Goal: Transaction & Acquisition: Purchase product/service

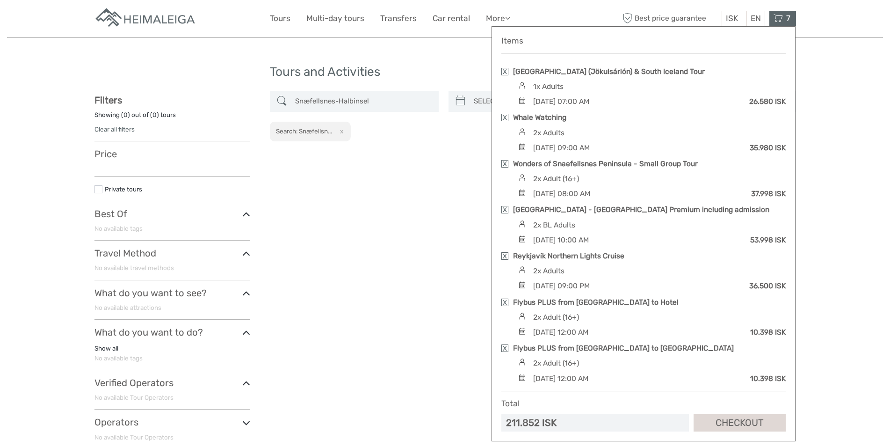
select select
click at [508, 297] on div "Flybus PLUS from Keflavik Airport to Hotel" at bounding box center [644, 302] width 284 height 10
click at [501, 305] on div "Items Glacier Lagoon (Jökulsárlón) & South Iceland Tour 1x Adults Tuesday, 16 S…" at bounding box center [644, 233] width 304 height 415
click at [506, 302] on link at bounding box center [505, 301] width 7 height 7
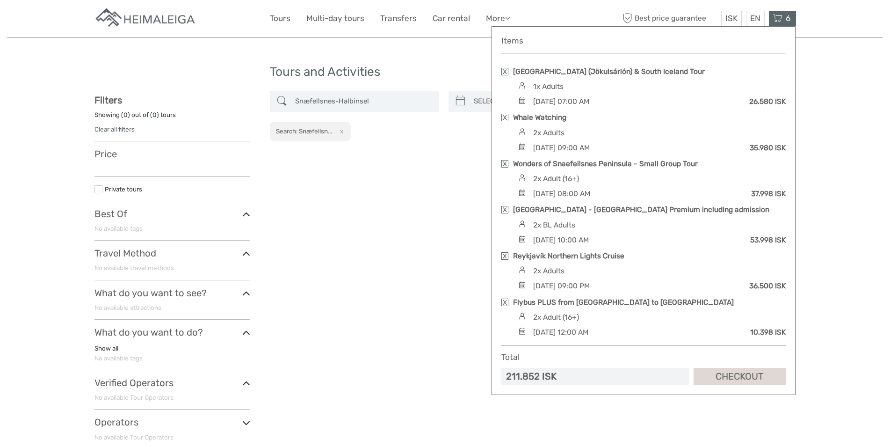
click at [504, 305] on link at bounding box center [505, 301] width 7 height 7
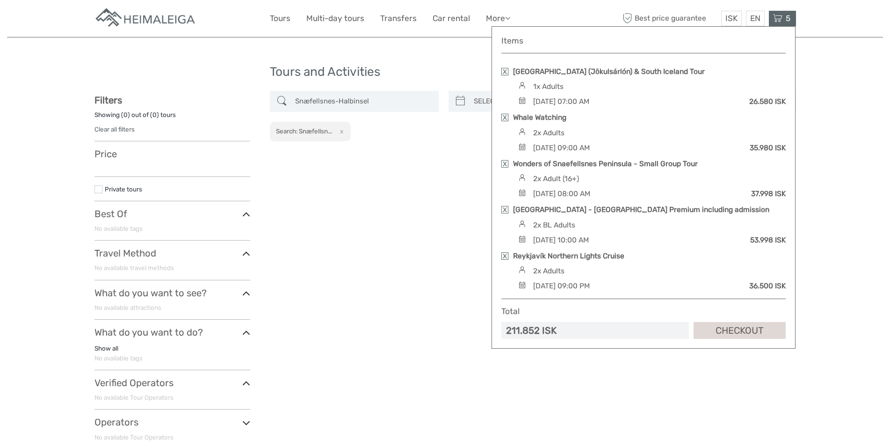
click at [507, 250] on div "Items Glacier Lagoon (Jökulsárlón) & South Iceland Tour 1x Adults Tuesday, 16 S…" at bounding box center [644, 187] width 284 height 303
click at [503, 256] on link at bounding box center [505, 255] width 7 height 7
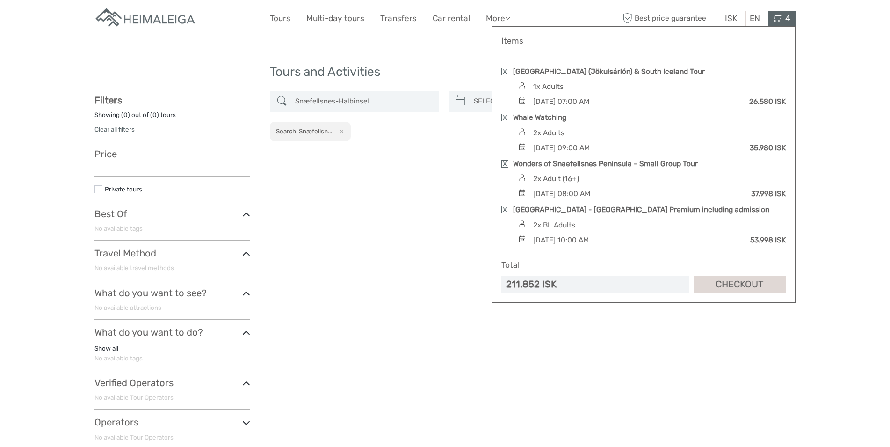
click at [504, 209] on link at bounding box center [505, 209] width 7 height 7
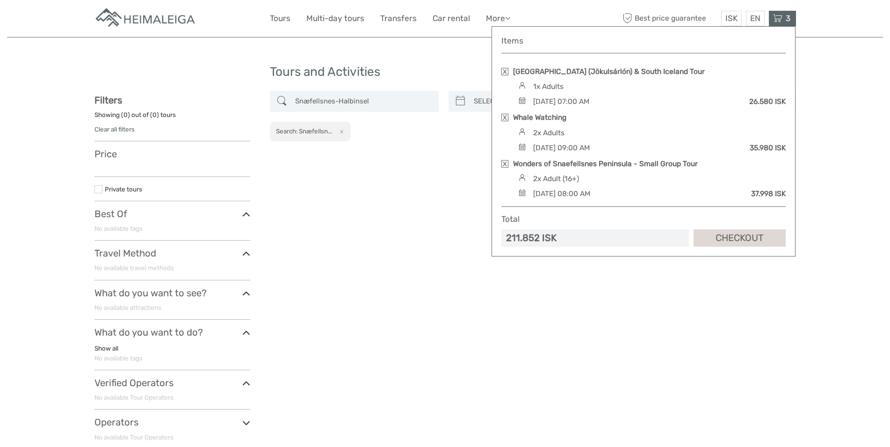
click at [508, 165] on link at bounding box center [505, 163] width 7 height 7
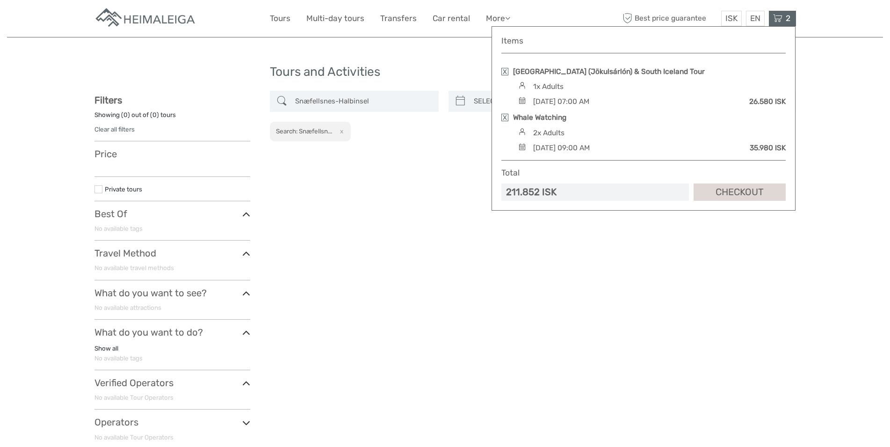
click at [504, 116] on link at bounding box center [505, 117] width 7 height 7
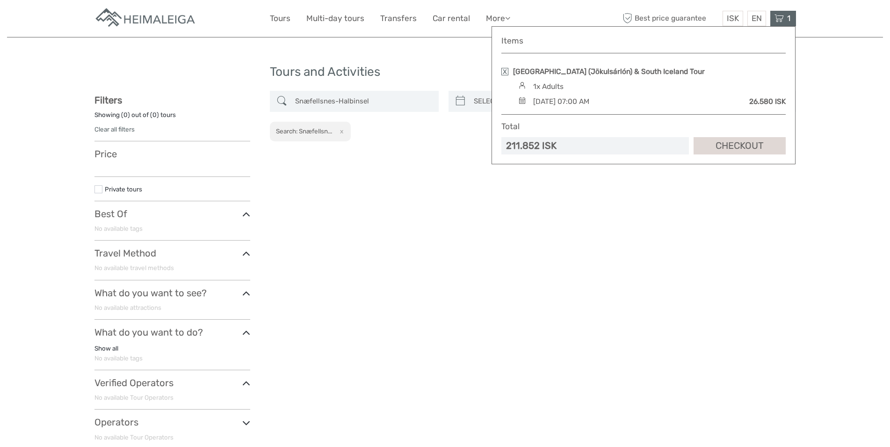
click at [508, 69] on link at bounding box center [505, 71] width 7 height 7
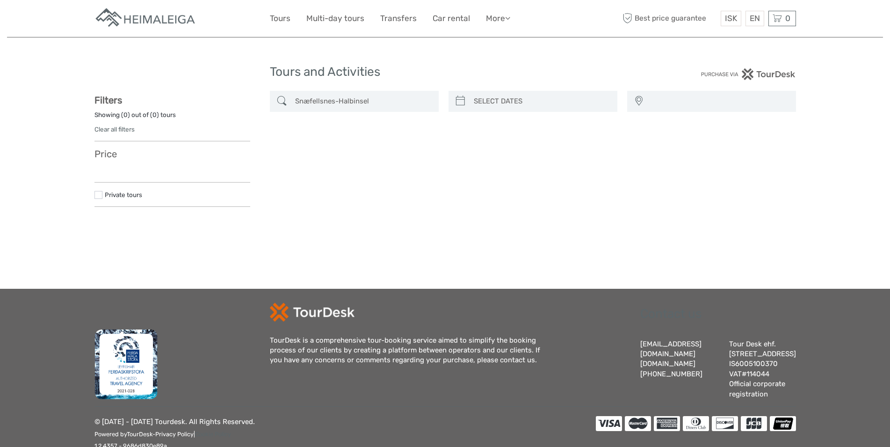
select select
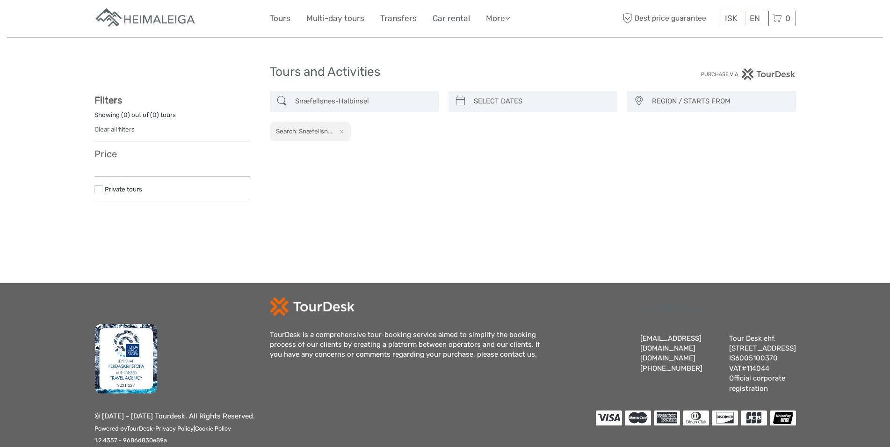
click at [445, 19] on link "Car rental" at bounding box center [451, 19] width 37 height 14
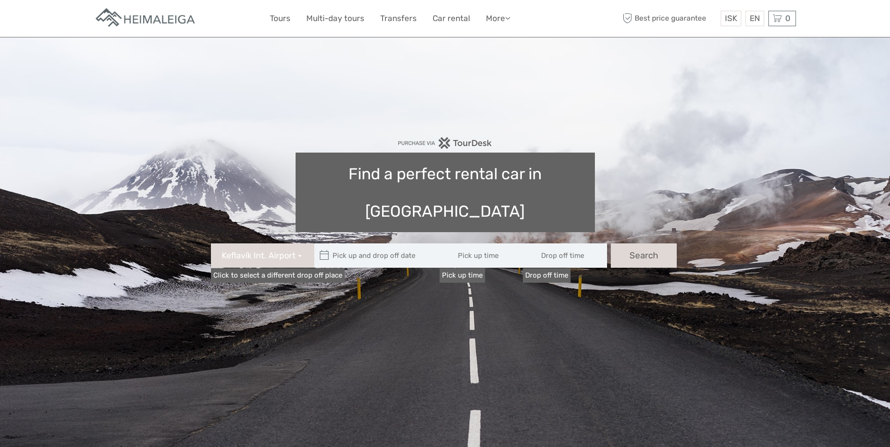
type input "08:00"
click at [323, 248] on icon at bounding box center [325, 255] width 10 height 15
click at [299, 243] on button "Keflavík Int. Airport" at bounding box center [262, 255] width 103 height 24
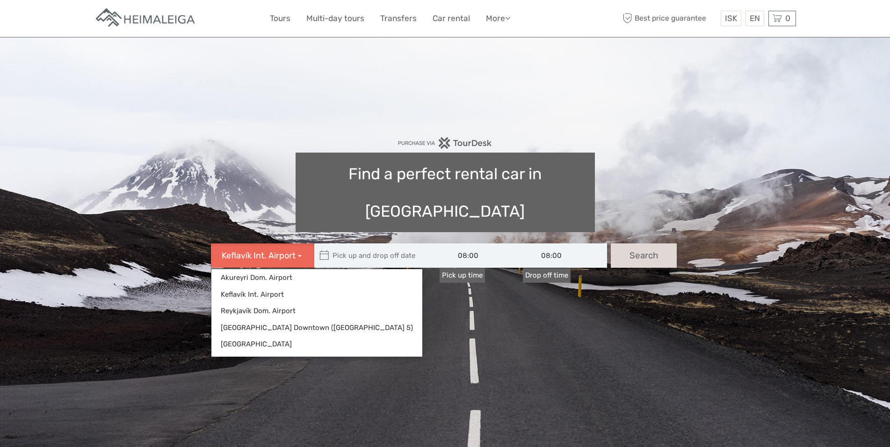
click at [299, 243] on button "Keflavík Int. Airport" at bounding box center [262, 255] width 103 height 24
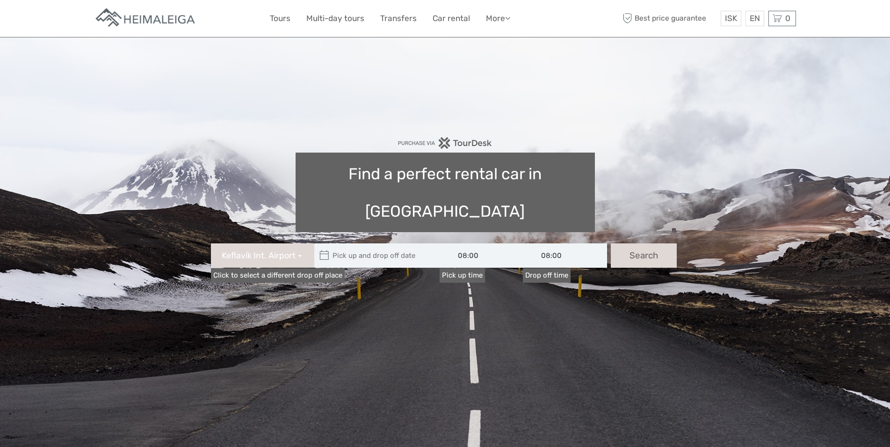
type input "10/09/2025"
type input "11/09/2025"
click at [348, 243] on input "text" at bounding box center [377, 255] width 126 height 24
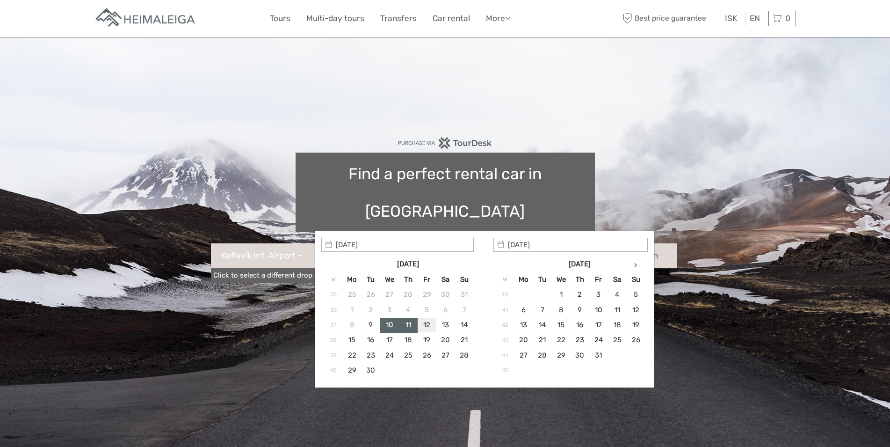
type input "12/09/2025"
type input "12/09/2025 - 12/09/2025"
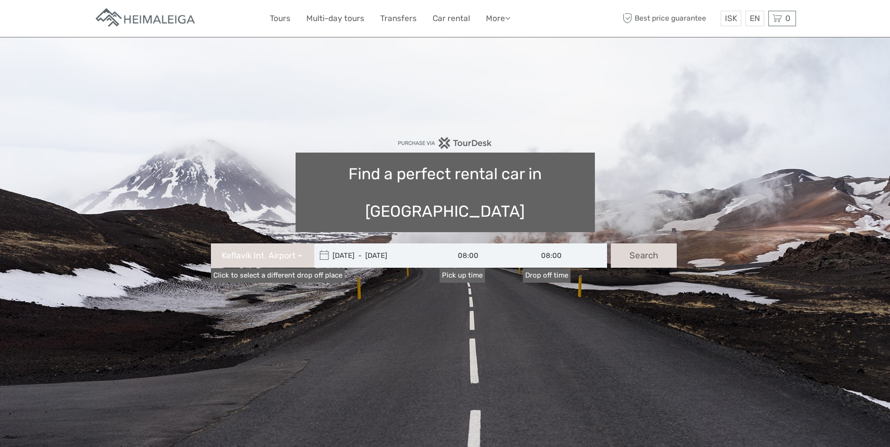
click at [324, 248] on icon at bounding box center [325, 255] width 10 height 15
click at [364, 243] on input "12/09/2025 - 12/09/2025" at bounding box center [377, 255] width 126 height 24
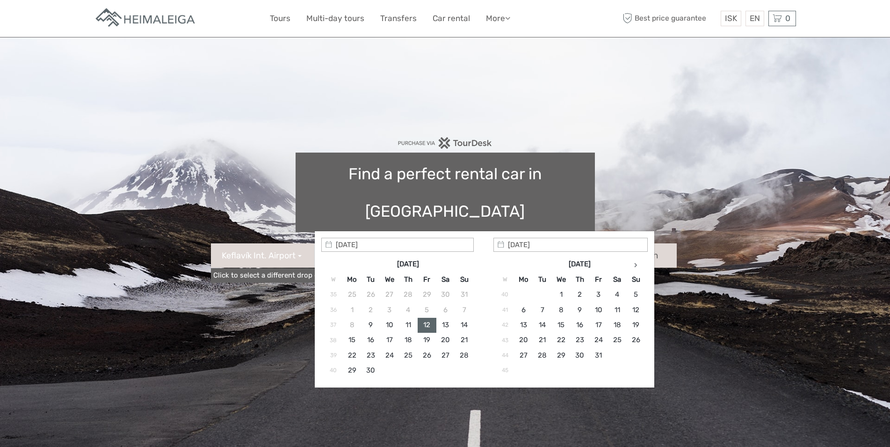
click at [363, 243] on input "12/09/2025 - 12/09/2025" at bounding box center [377, 255] width 126 height 24
type input "12/09/2025"
type input "20/09/2025"
type input "12/09/2025 - 20/09/2025"
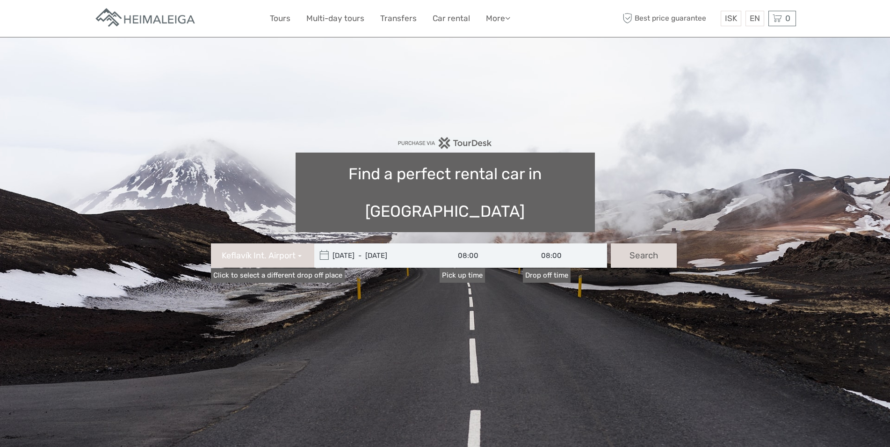
click at [465, 243] on input "08:00" at bounding box center [482, 255] width 84 height 24
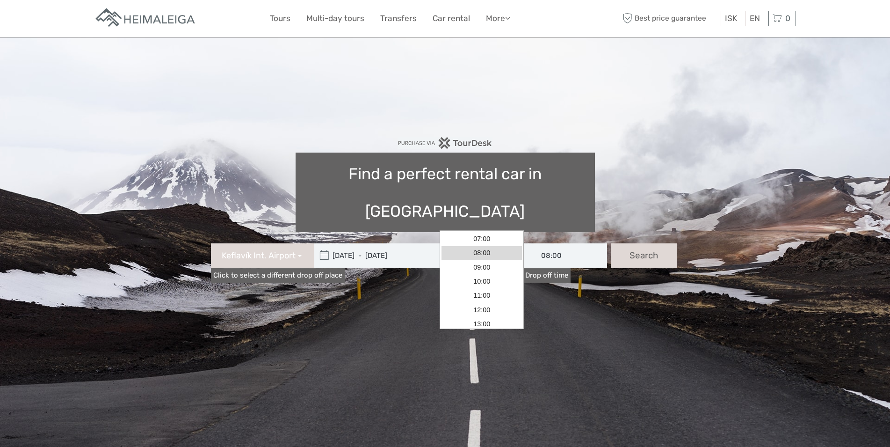
click at [465, 243] on input "08:00" at bounding box center [482, 255] width 84 height 24
click at [489, 286] on link "16:00" at bounding box center [482, 283] width 80 height 14
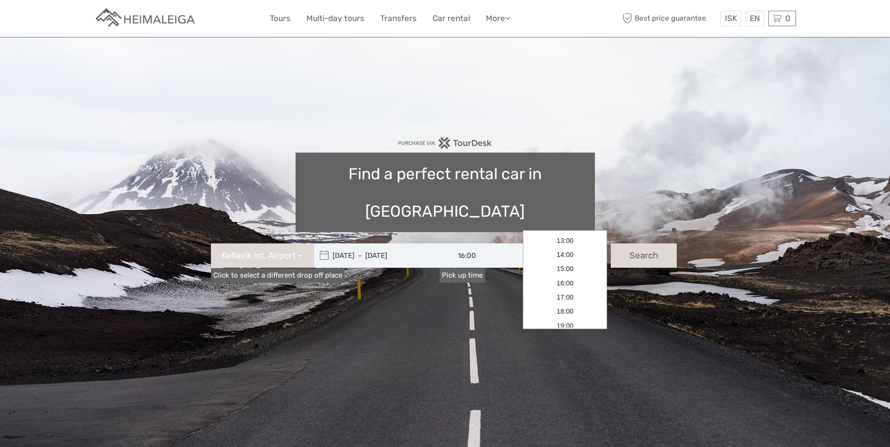
click at [547, 243] on input "08:00" at bounding box center [565, 255] width 84 height 24
click at [463, 243] on input "16:00" at bounding box center [482, 255] width 84 height 24
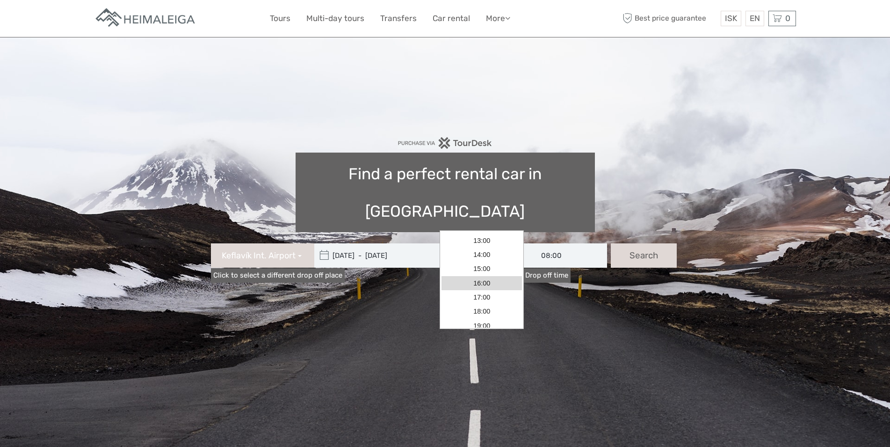
scroll to position [82, 0]
click at [463, 243] on input "16:00" at bounding box center [482, 255] width 84 height 24
click at [479, 290] on link "16:00" at bounding box center [482, 284] width 80 height 14
click at [467, 243] on input "16:00" at bounding box center [482, 255] width 84 height 24
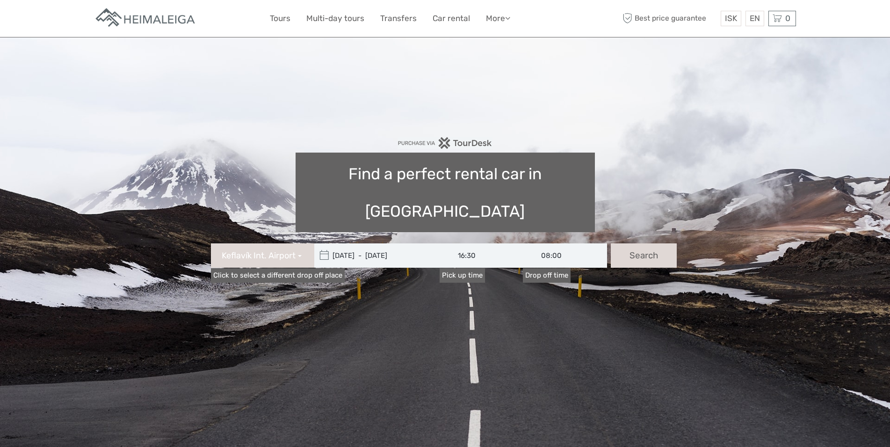
type input "16:30"
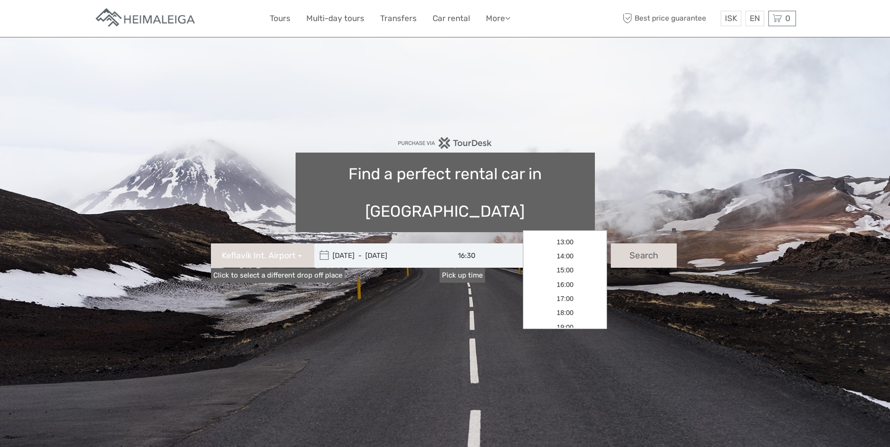
click at [556, 243] on input "08:00" at bounding box center [565, 255] width 84 height 24
click at [558, 238] on link "07:00" at bounding box center [565, 239] width 80 height 14
type input "07:00"
click at [545, 243] on input "07:00" at bounding box center [565, 255] width 84 height 24
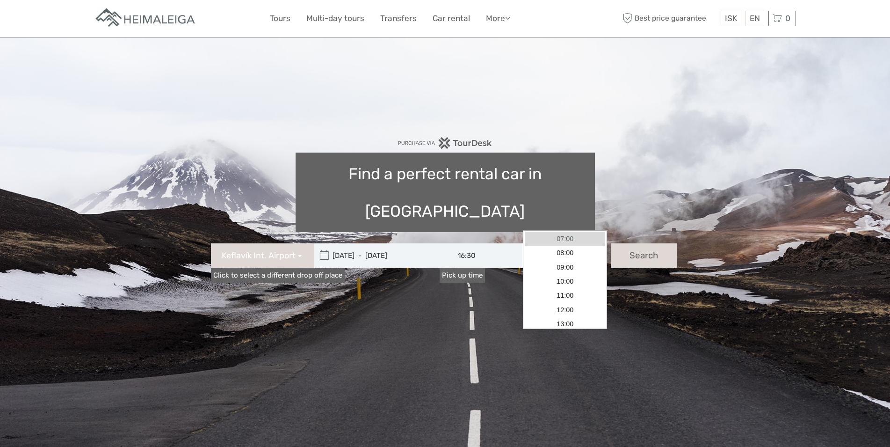
click at [572, 237] on link "07:00" at bounding box center [565, 239] width 80 height 14
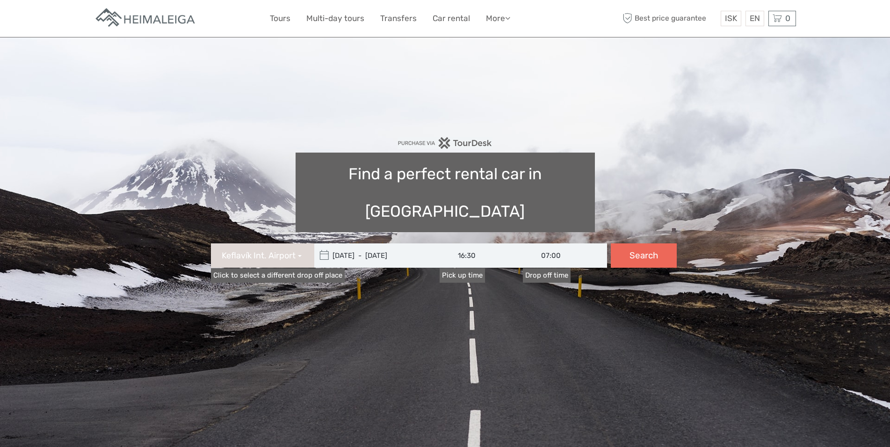
click at [633, 243] on button "Search" at bounding box center [644, 255] width 66 height 24
type input "12/09/2025 - 20/09/2025"
type input "16:30"
type input "07:00"
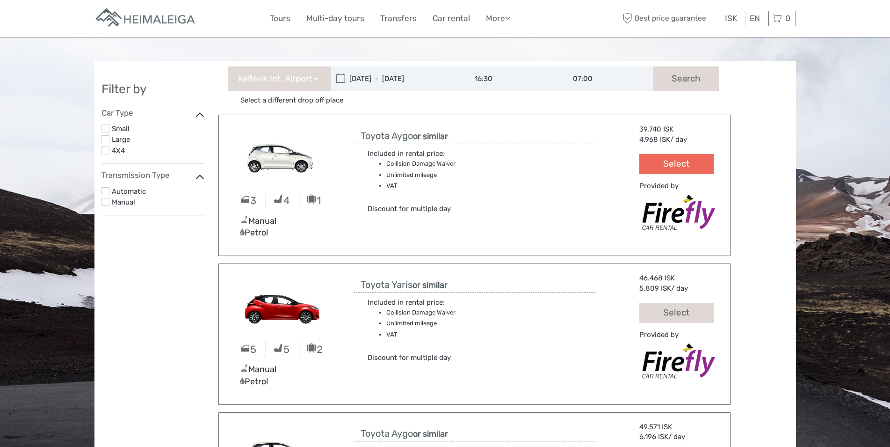
click at [682, 167] on button "Select" at bounding box center [677, 164] width 74 height 20
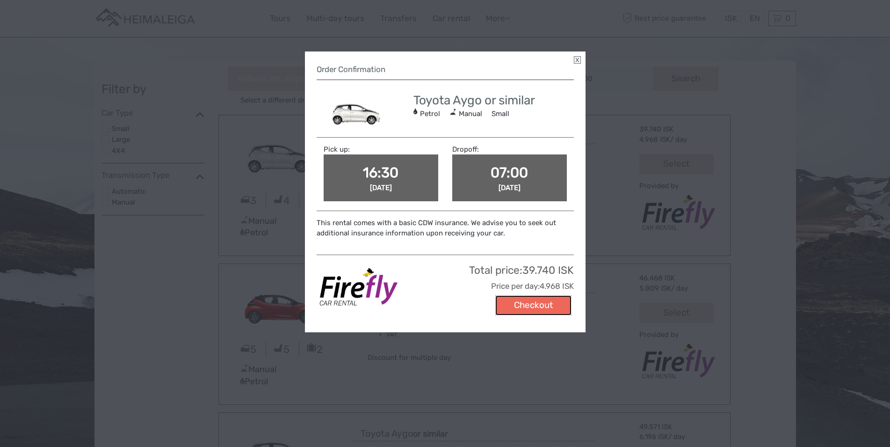
click at [524, 302] on button "Checkout" at bounding box center [533, 305] width 76 height 20
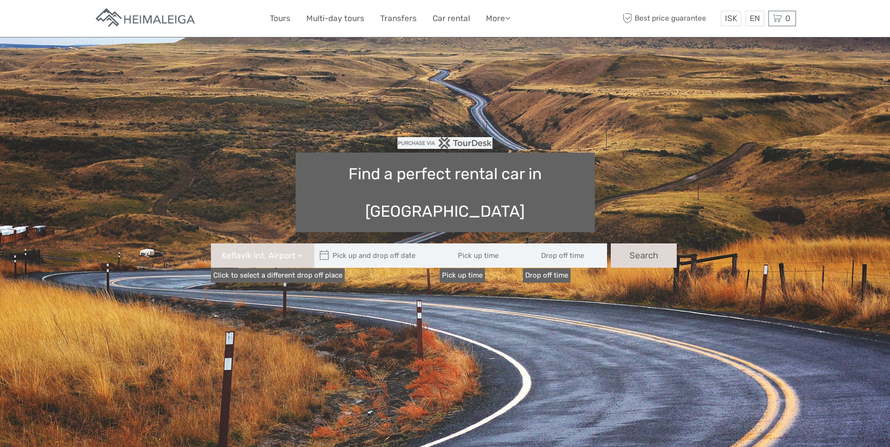
type input "[DATE] - [DATE]"
type input "16:30"
type input "07:00"
type input "12/09/2025 - 20/09/2025"
type input "16:30"
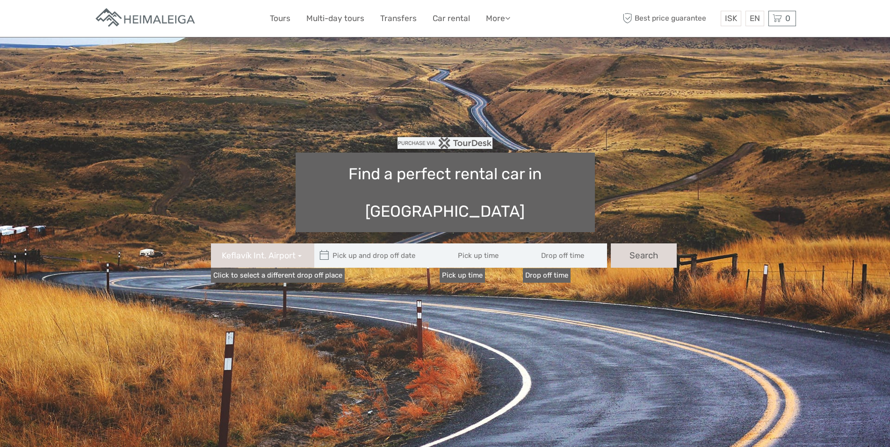
type input "07:00"
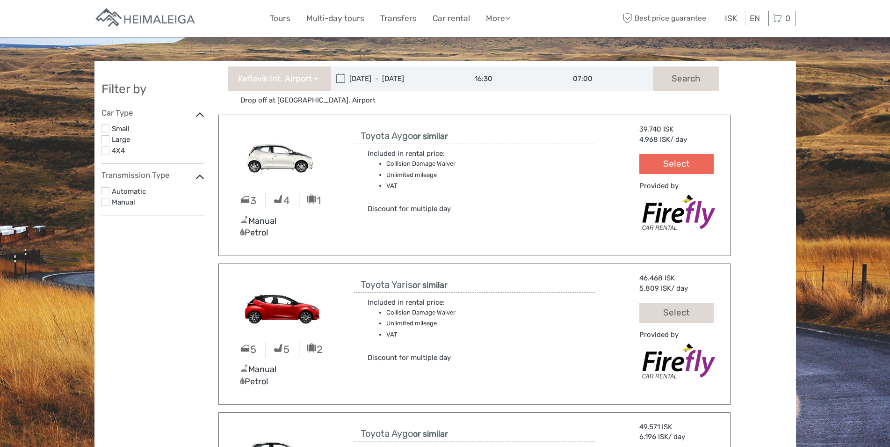
click at [663, 166] on button "Select" at bounding box center [677, 164] width 74 height 20
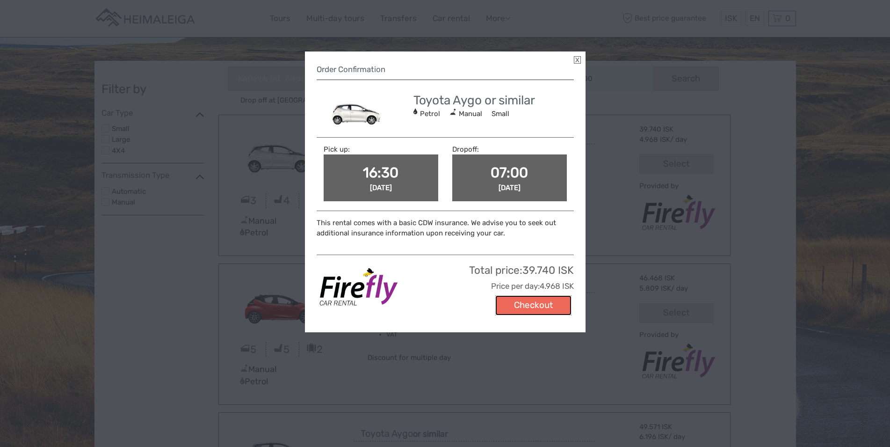
click at [526, 299] on button "Checkout" at bounding box center [533, 305] width 76 height 20
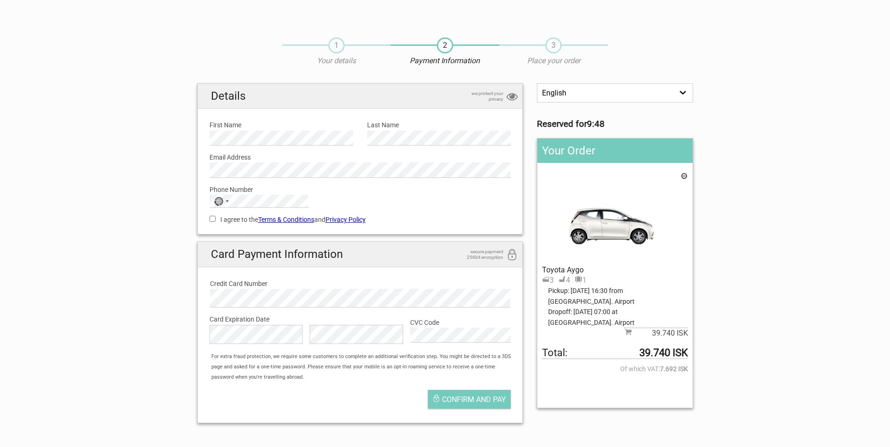
click at [211, 218] on input "I agree to the Terms & Conditions and Privacy Policy" at bounding box center [213, 219] width 6 height 6
checkbox input "true"
click at [495, 402] on span "Confirm and pay" at bounding box center [474, 399] width 64 height 9
click at [226, 201] on div "Selected country" at bounding box center [227, 201] width 3 height 2
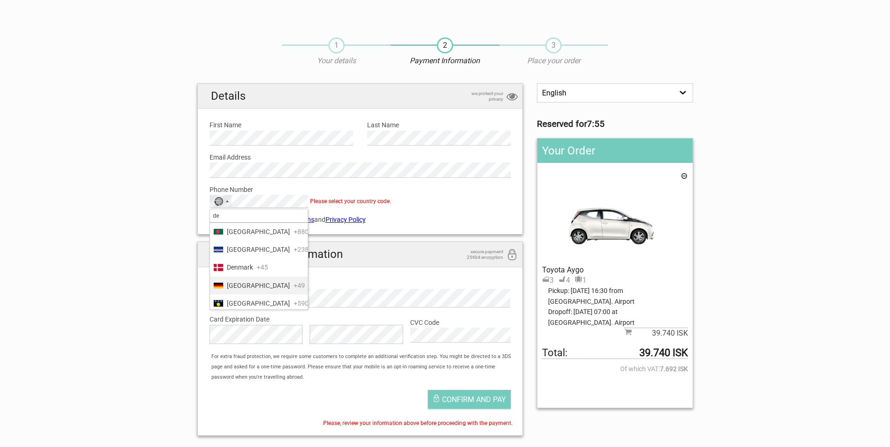
type input "de"
click at [248, 283] on span "Germany" at bounding box center [258, 285] width 63 height 10
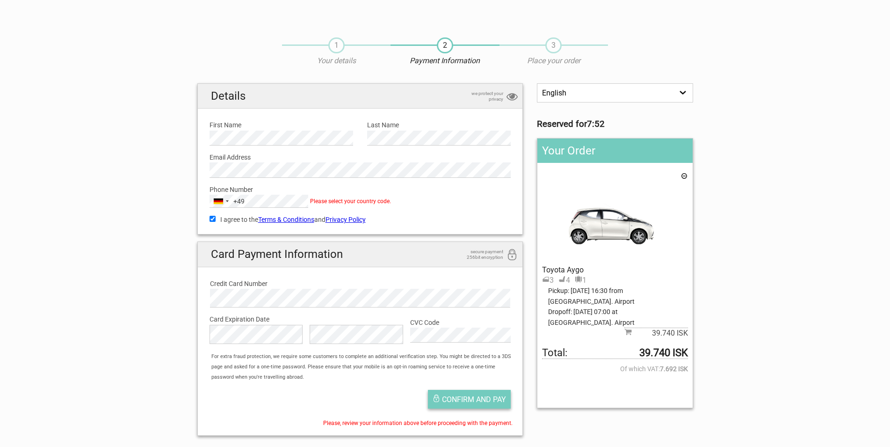
click at [482, 399] on span "Confirm and pay" at bounding box center [474, 399] width 64 height 9
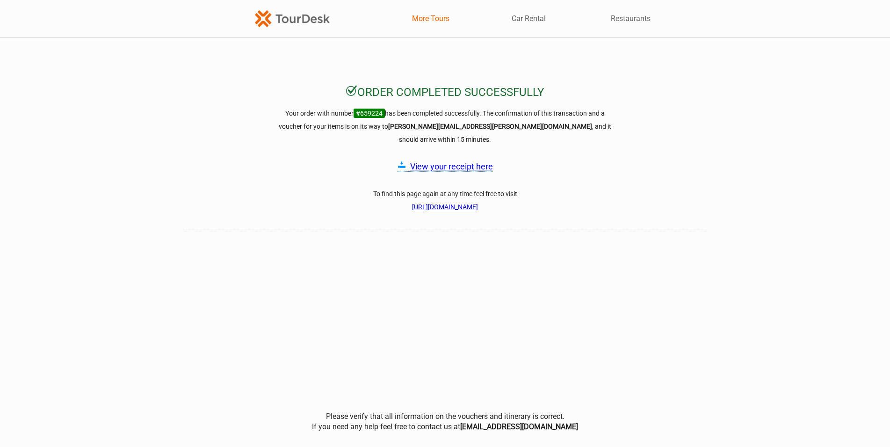
click at [432, 19] on link "More Tours" at bounding box center [430, 19] width 37 height 10
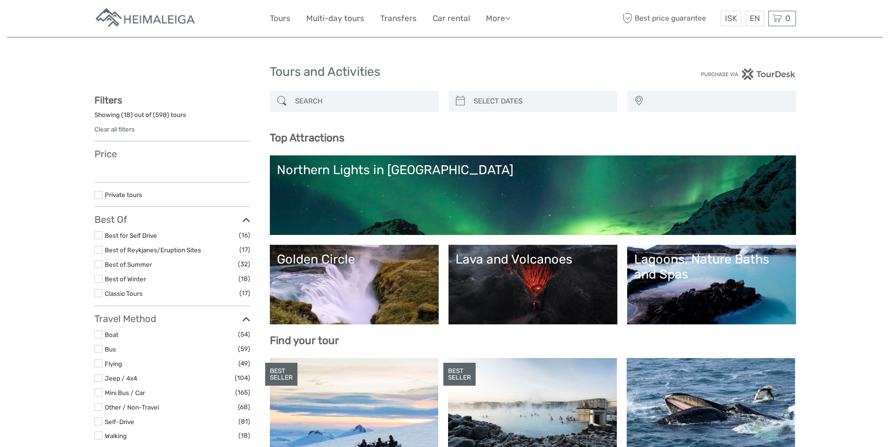
select select
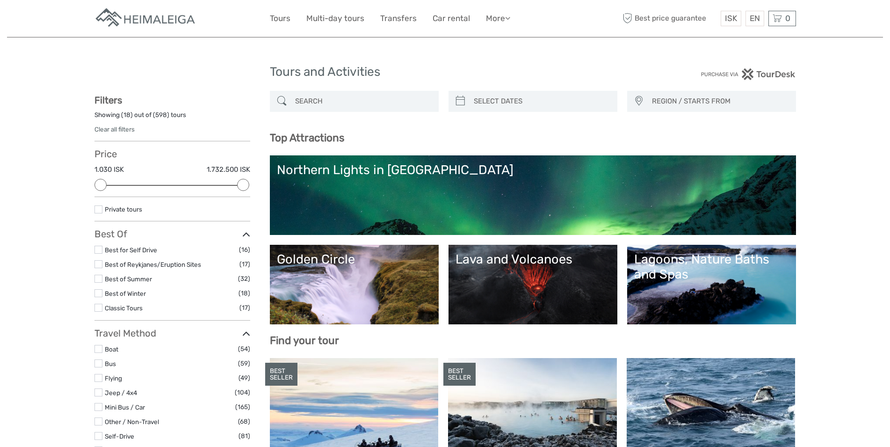
click at [321, 102] on input "search" at bounding box center [362, 101] width 143 height 16
paste input "https://checkout.tourdesk.is/Complete/Order/659224/0416b0e0d40afbc7900a1e6b9e67…"
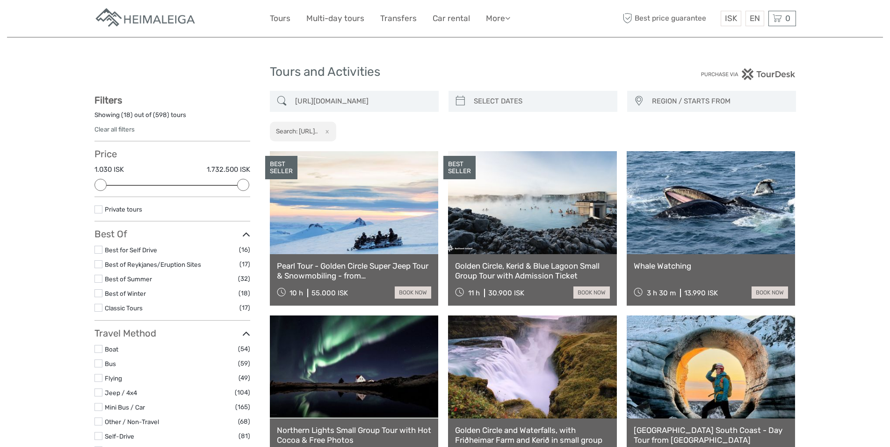
scroll to position [53, 0]
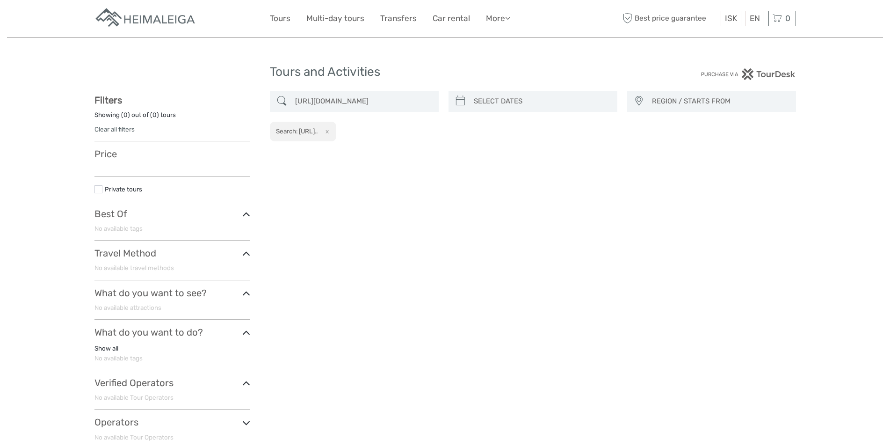
click at [334, 100] on input "https://checkout.tourdesk.is/Complete/Order/659224/0416b0e0d40afbc7900a1e6b9e67…" at bounding box center [362, 101] width 143 height 16
click at [336, 100] on input "https://checkout.tourdesk.is/Complete/Order/659224/0416b0e0d40afbc7900a1e6b9e67…" at bounding box center [362, 101] width 143 height 16
drag, startPoint x: 293, startPoint y: 100, endPoint x: 492, endPoint y: 105, distance: 198.9
click at [492, 105] on div "https://checkout.tourdesk.is/Complete/Order/659224/0416b0e0d40afbc7900a1e6b9e67…" at bounding box center [533, 116] width 526 height 51
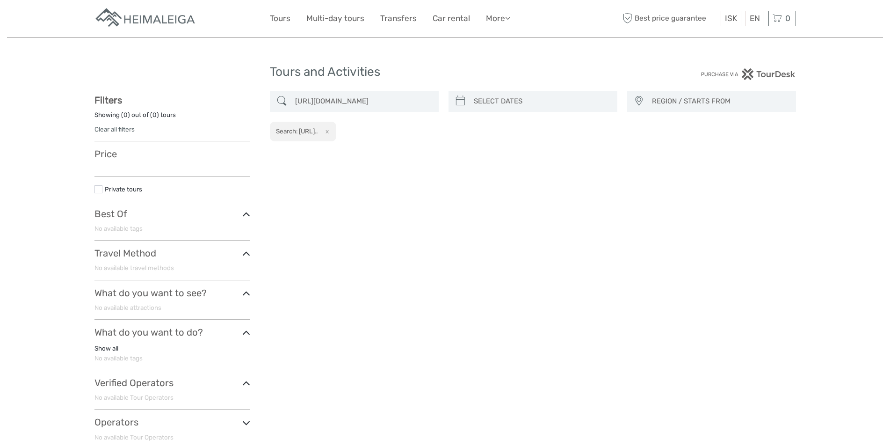
click at [422, 100] on input "https://checkout.tourdesk.is/Complete/Order/659224/0416b0e0d40afbc7900a1e6b9e67…" at bounding box center [362, 101] width 143 height 16
drag, startPoint x: 433, startPoint y: 102, endPoint x: 227, endPoint y: 98, distance: 205.9
click at [227, 98] on div "REGION / STARTS FROM Capital Region East North Reykjanes / Keflavík South South…" at bounding box center [445, 274] width 702 height 366
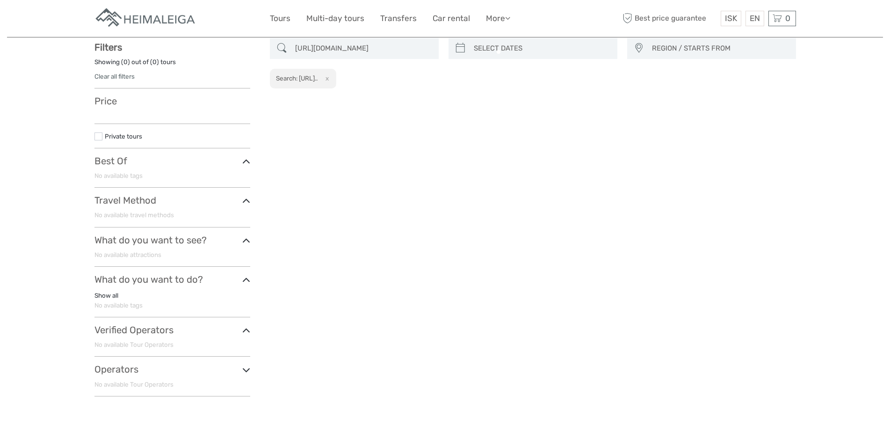
scroll to position [16, 0]
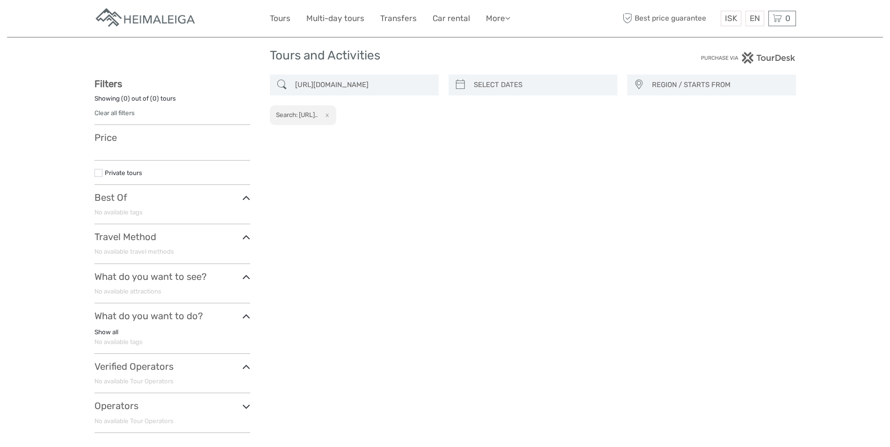
type input "https://checkout.tourdesk.is/Complete/Order/65922"
click at [121, 112] on link "Clear all filters" at bounding box center [114, 112] width 40 height 7
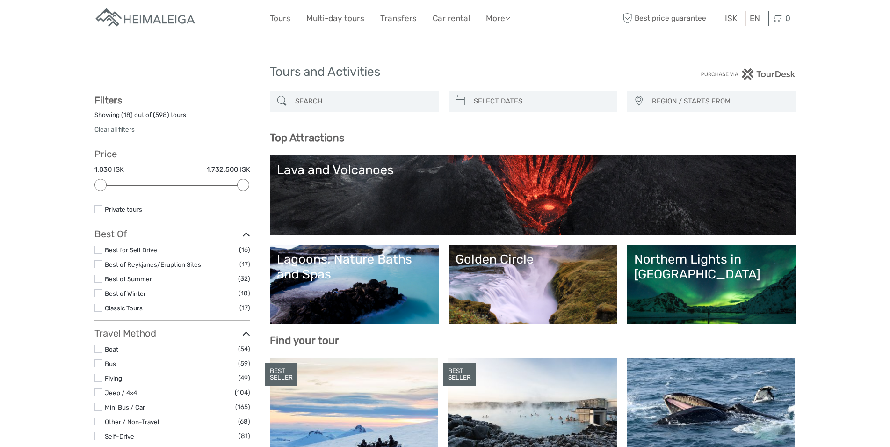
select select
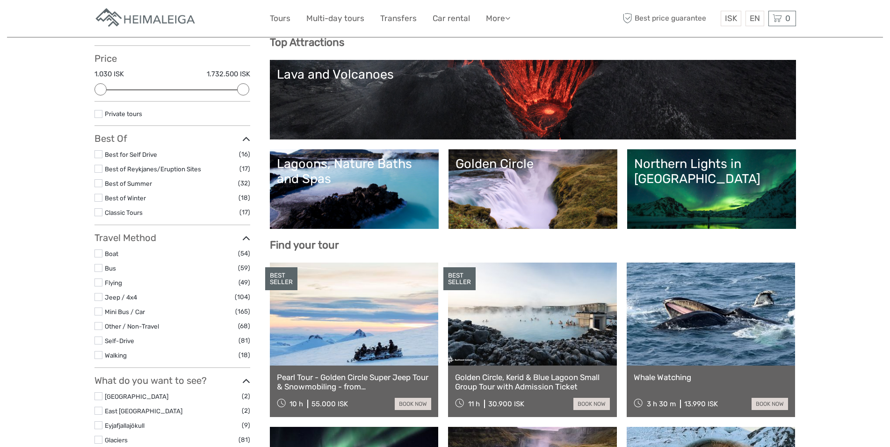
click at [97, 339] on label at bounding box center [98, 340] width 8 height 8
click at [0, 0] on input "checkbox" at bounding box center [0, 0] width 0 height 0
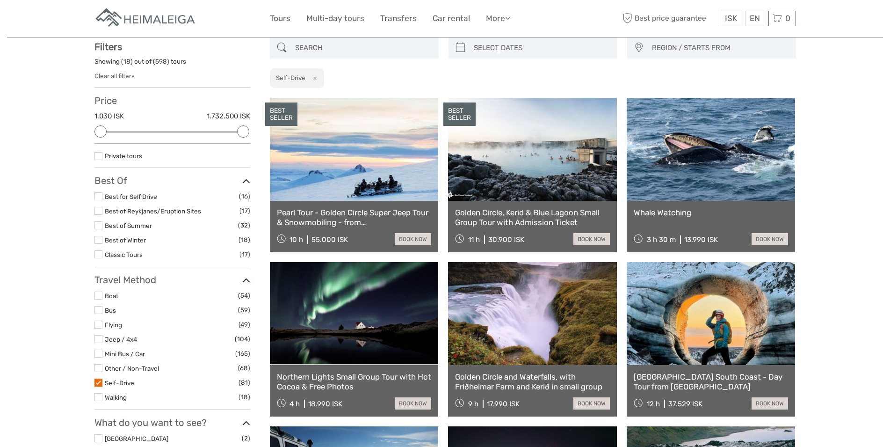
scroll to position [53, 0]
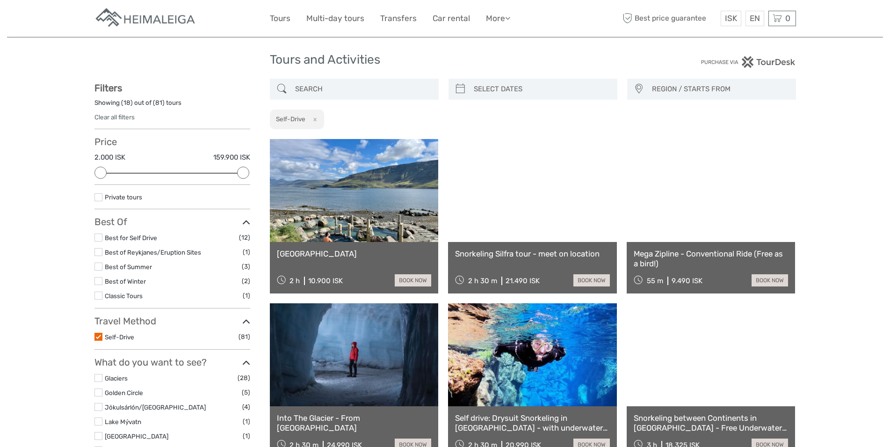
scroll to position [5, 0]
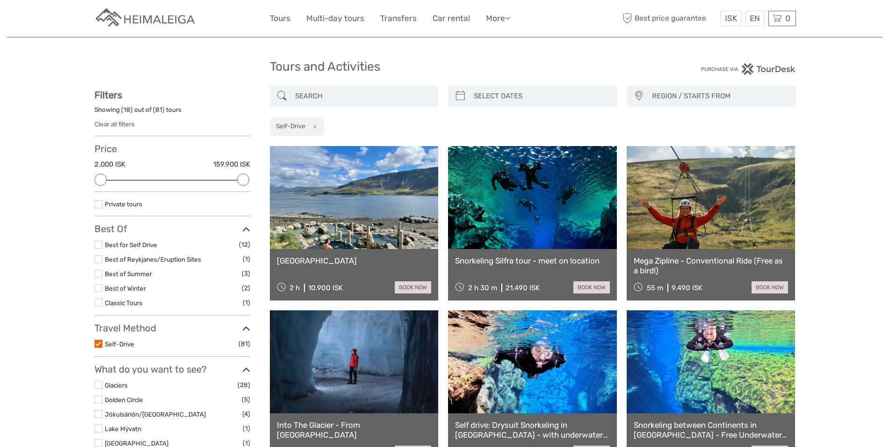
click at [99, 345] on label at bounding box center [98, 344] width 8 height 8
click at [0, 0] on input "checkbox" at bounding box center [0, 0] width 0 height 0
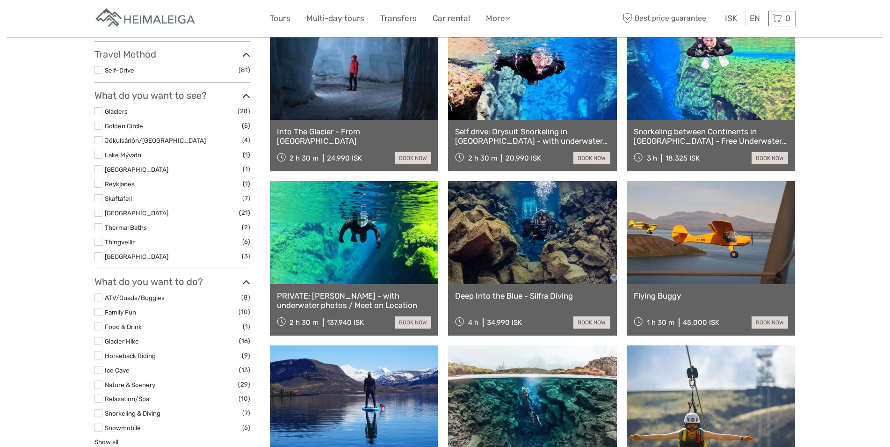
scroll to position [291, 0]
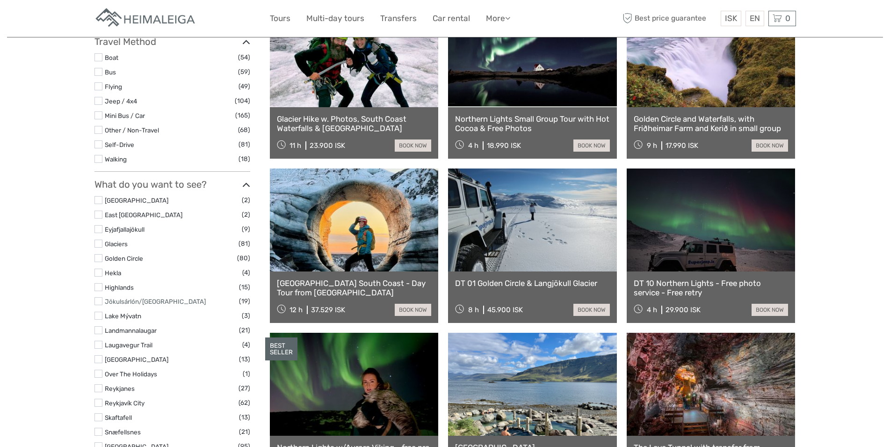
click at [115, 300] on link "Jökulsárlón/[GEOGRAPHIC_DATA]" at bounding box center [155, 301] width 101 height 7
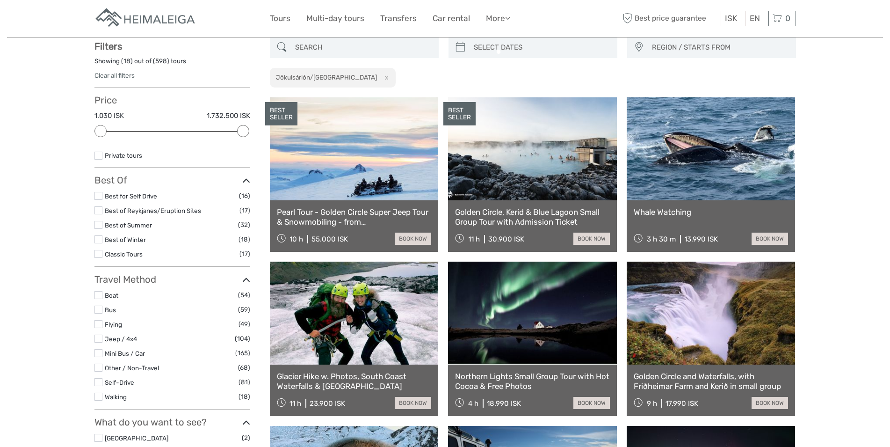
scroll to position [53, 0]
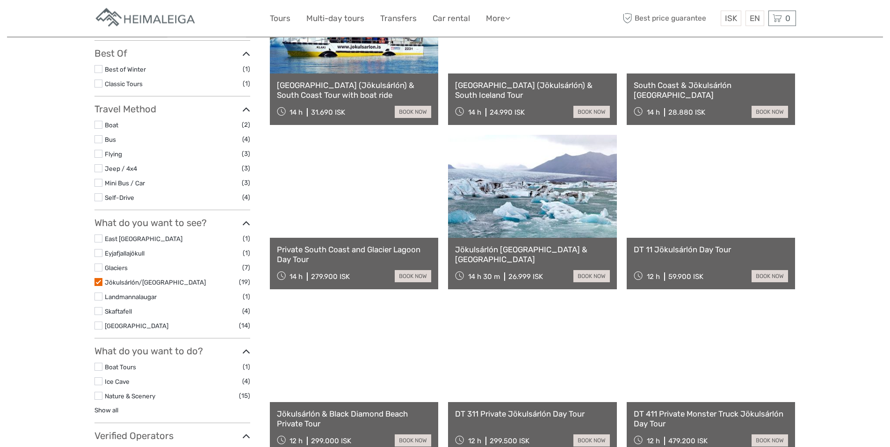
scroll to position [196, 0]
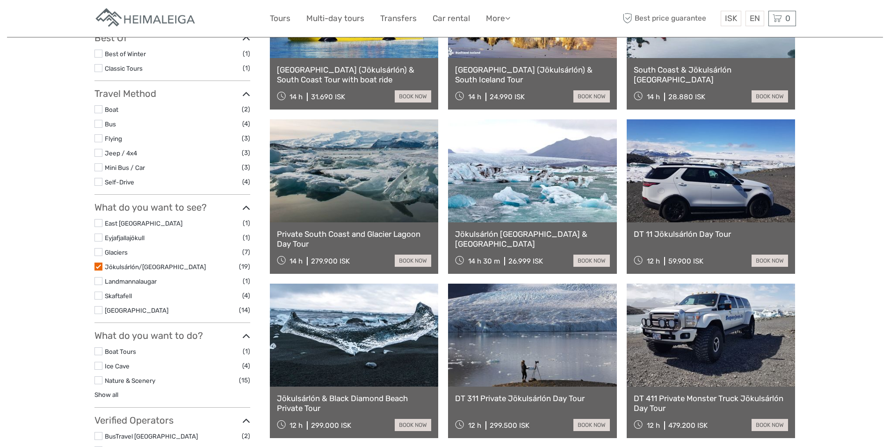
click at [487, 76] on link "[GEOGRAPHIC_DATA] (Jökulsárlón) & South Iceland Tour" at bounding box center [532, 74] width 155 height 19
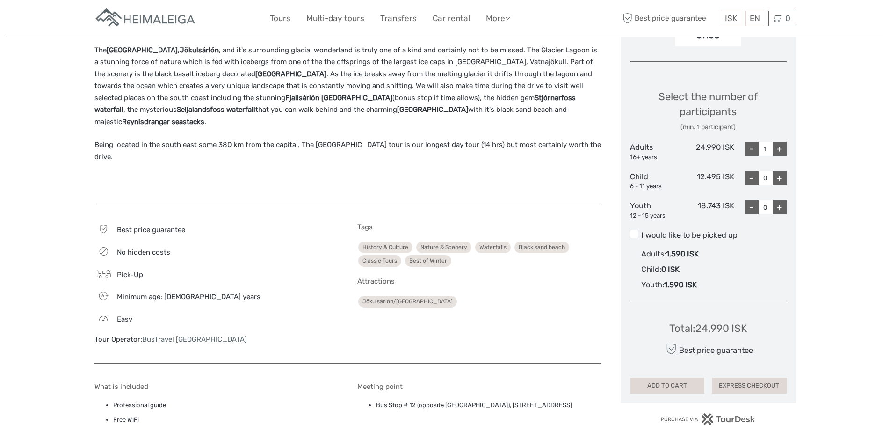
scroll to position [547, 0]
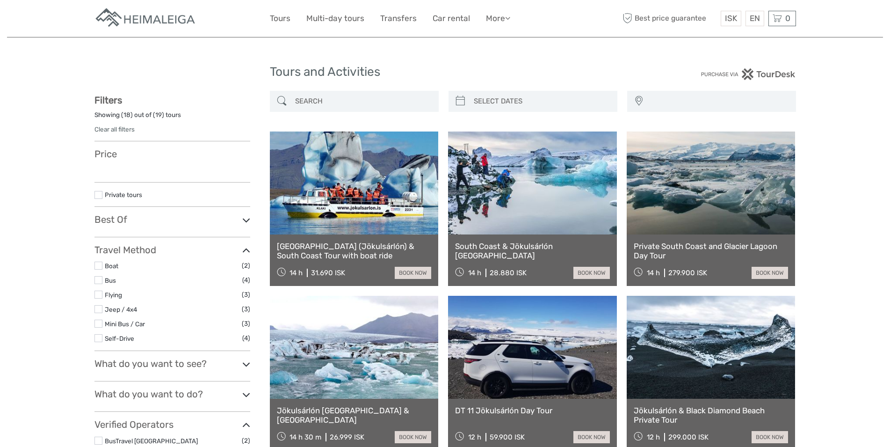
select select
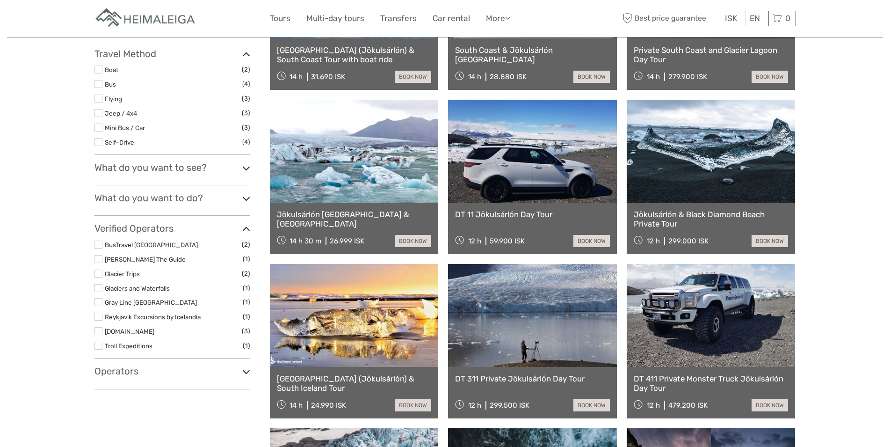
select select
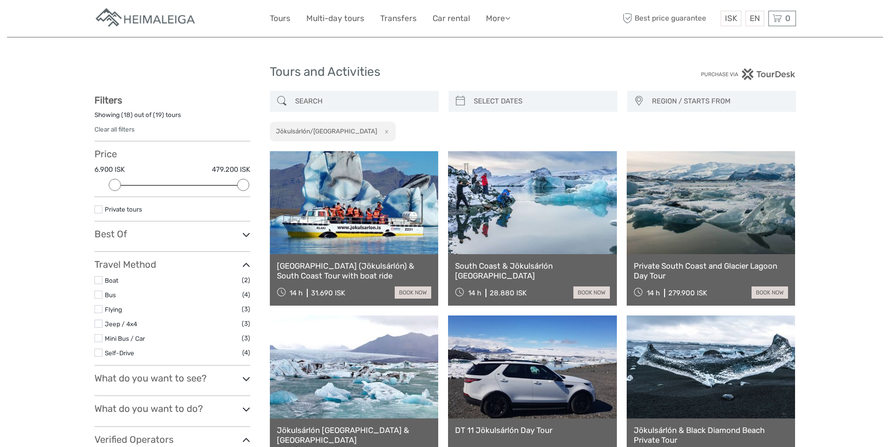
click at [336, 241] on link at bounding box center [354, 202] width 169 height 103
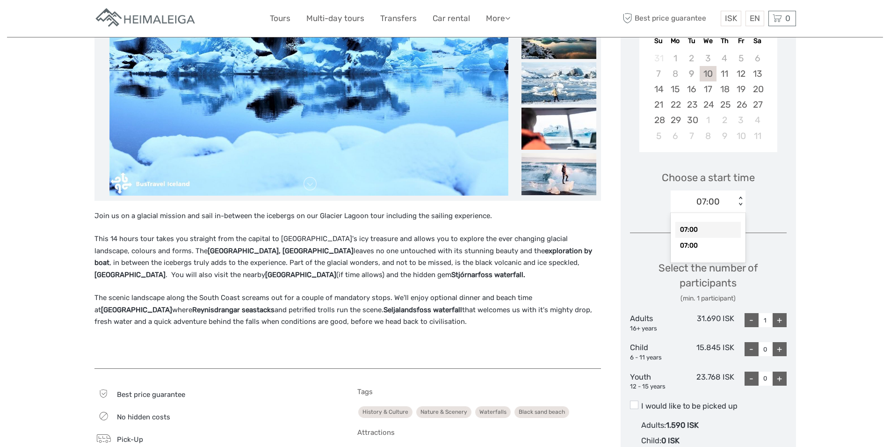
click at [740, 202] on div "< >" at bounding box center [741, 201] width 8 height 10
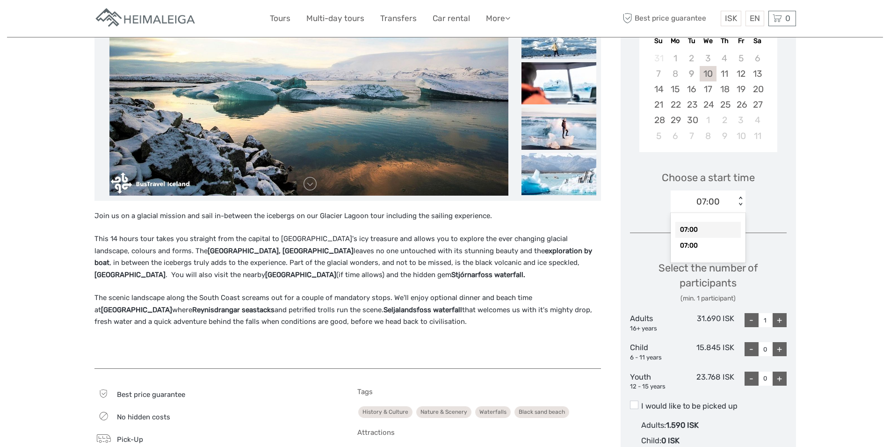
click at [771, 192] on div "Choose a start time option 07:00 selected, 1 of 2. 2 results available. Use Up …" at bounding box center [708, 188] width 157 height 60
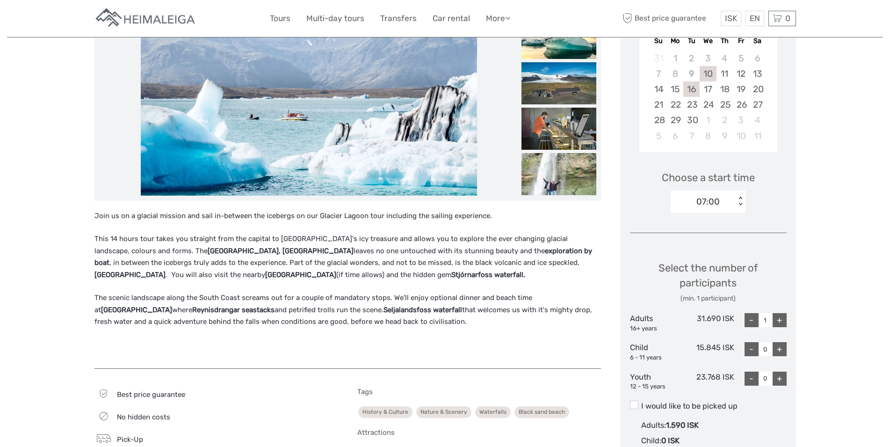
click at [691, 89] on div "16" at bounding box center [691, 88] width 16 height 15
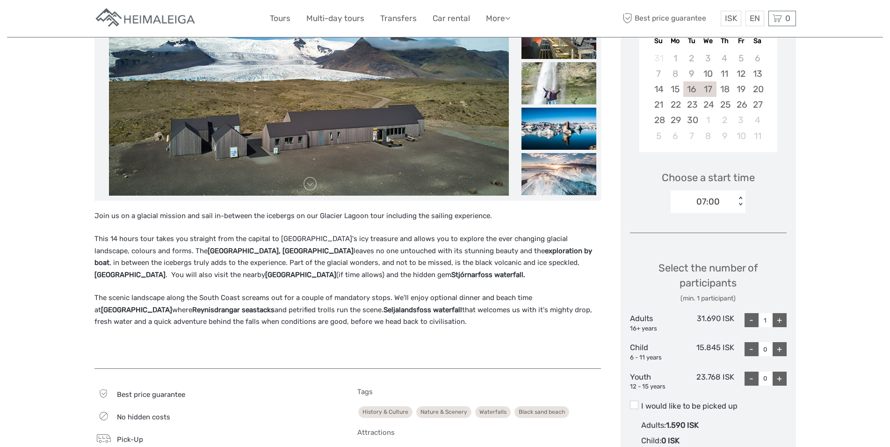
click at [704, 86] on div "17" at bounding box center [708, 88] width 16 height 15
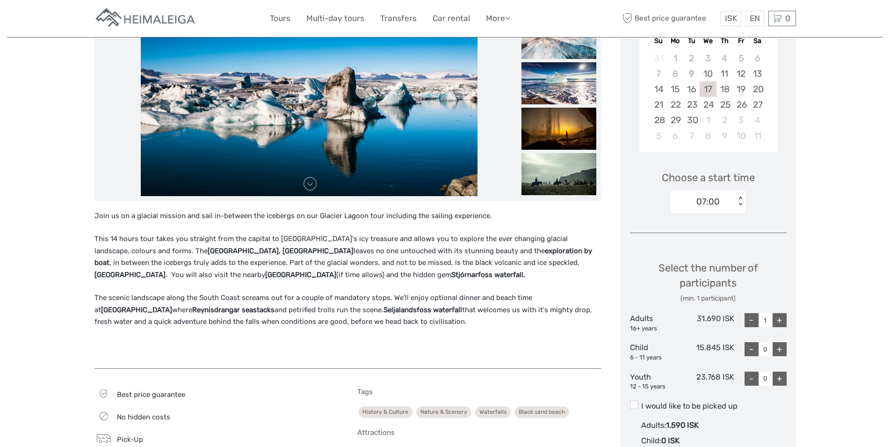
click at [778, 320] on div "+" at bounding box center [780, 320] width 14 height 14
type input "2"
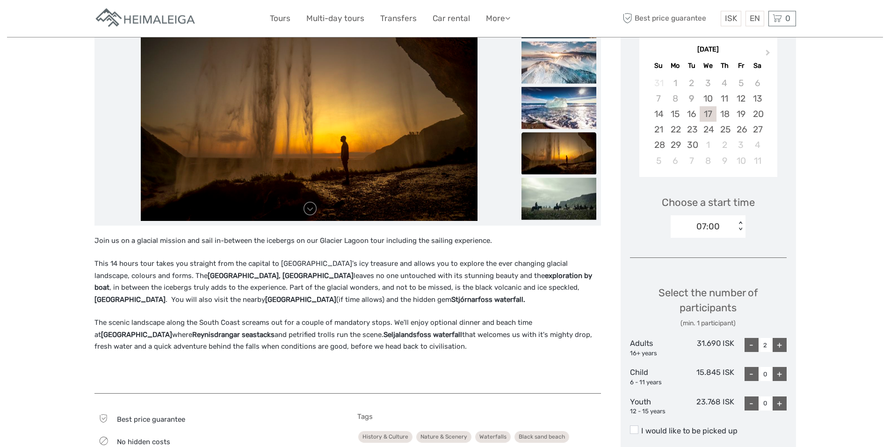
scroll to position [191, 0]
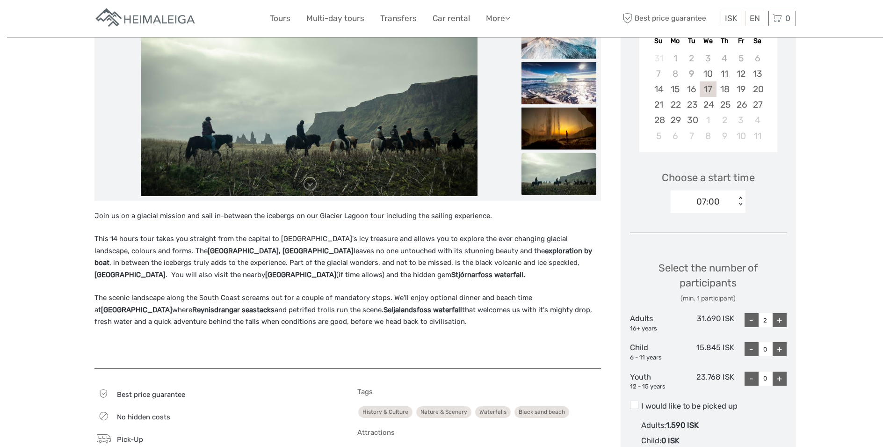
click at [509, 215] on p "Join us on a glacial mission and sail in-between the icebergs on our Glacier La…" at bounding box center [347, 216] width 507 height 12
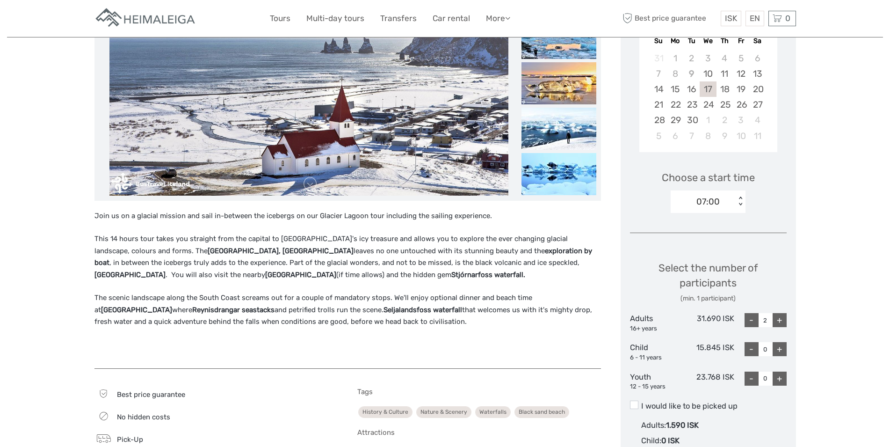
click at [600, 213] on p "Join us on a glacial mission and sail in-between the icebergs on our Glacier La…" at bounding box center [347, 216] width 507 height 12
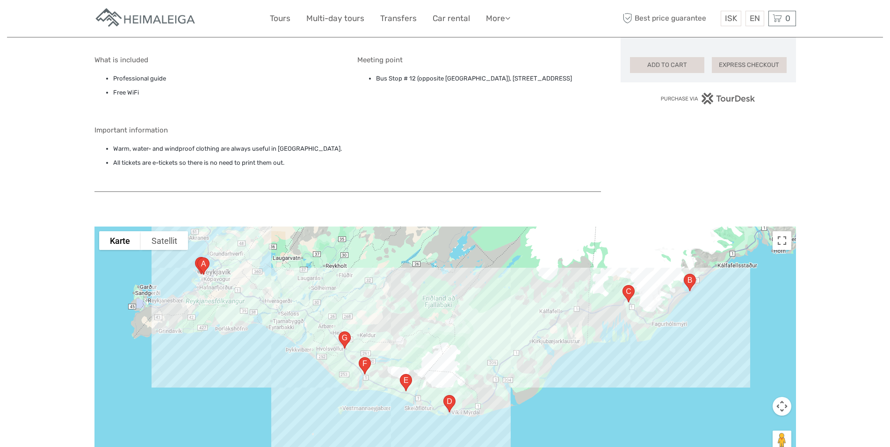
scroll to position [733, 0]
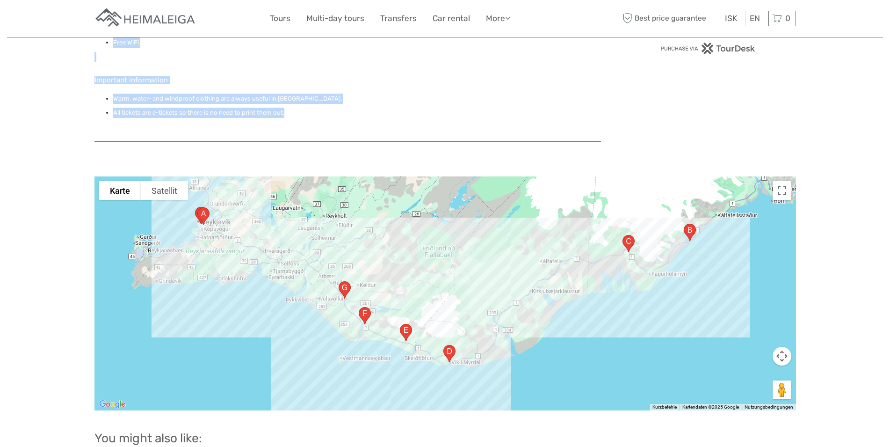
drag, startPoint x: 110, startPoint y: 96, endPoint x: 561, endPoint y: 113, distance: 451.8
click at [561, 113] on li "All tickets are e-tickets so there is no need to print them out." at bounding box center [357, 113] width 488 height 10
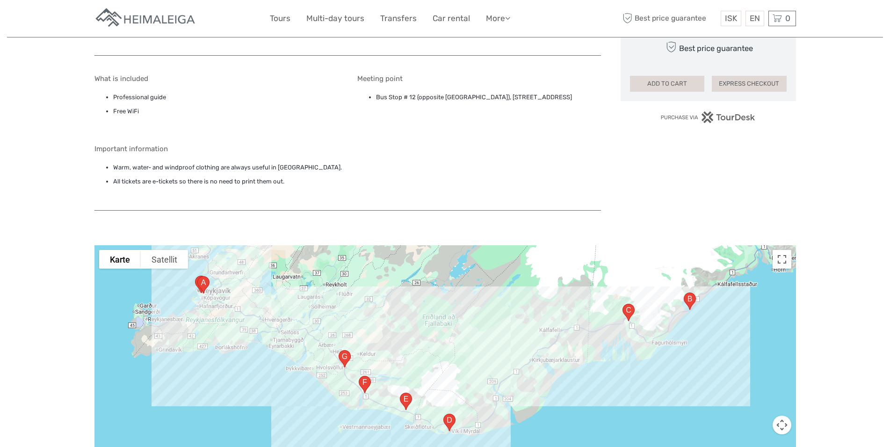
scroll to position [665, 0]
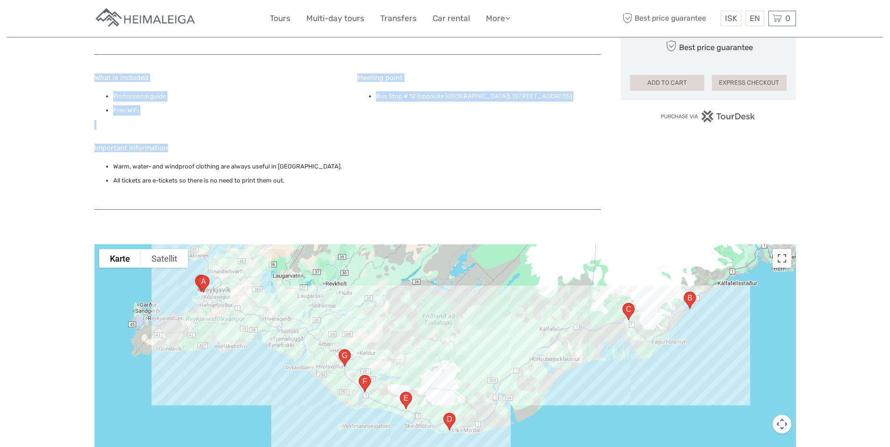
drag, startPoint x: 96, startPoint y: 118, endPoint x: 252, endPoint y: 167, distance: 163.7
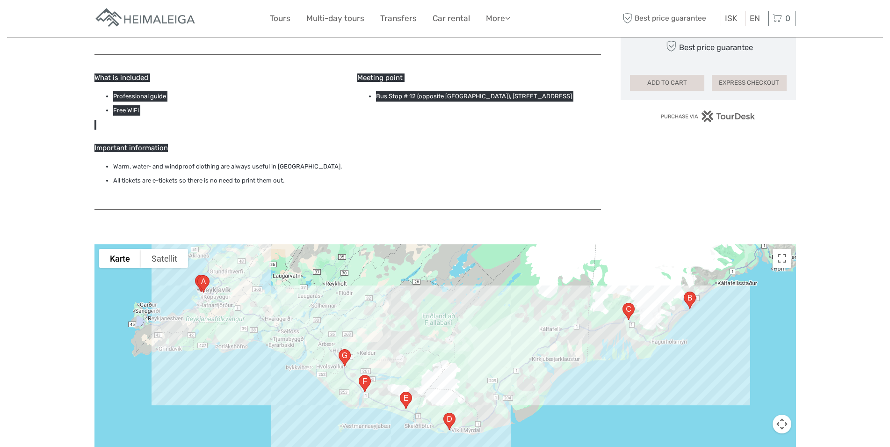
click at [284, 340] on div at bounding box center [445, 361] width 702 height 234
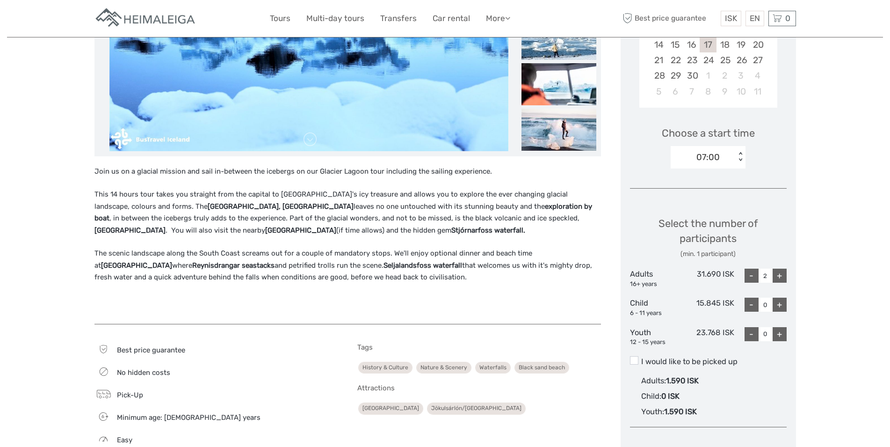
scroll to position [426, 0]
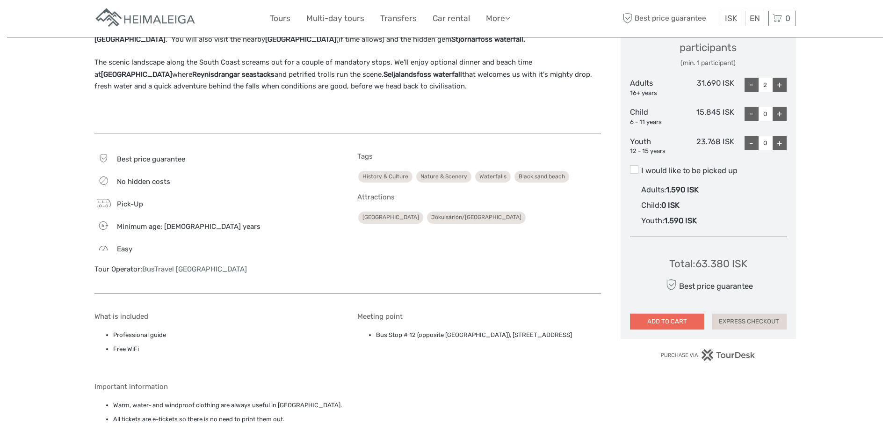
click at [676, 323] on button "ADD TO CART" at bounding box center [667, 321] width 75 height 16
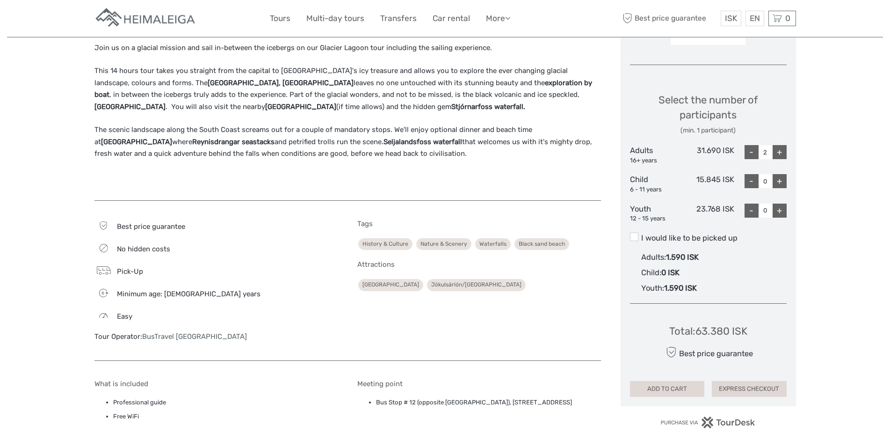
scroll to position [283, 0]
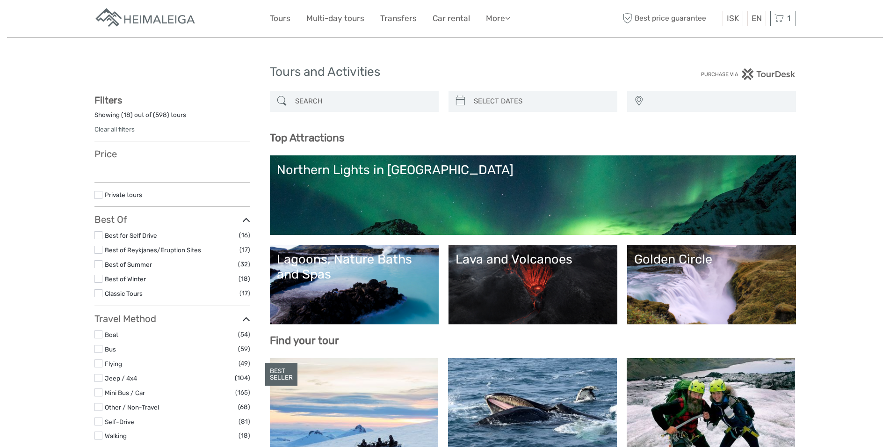
select select
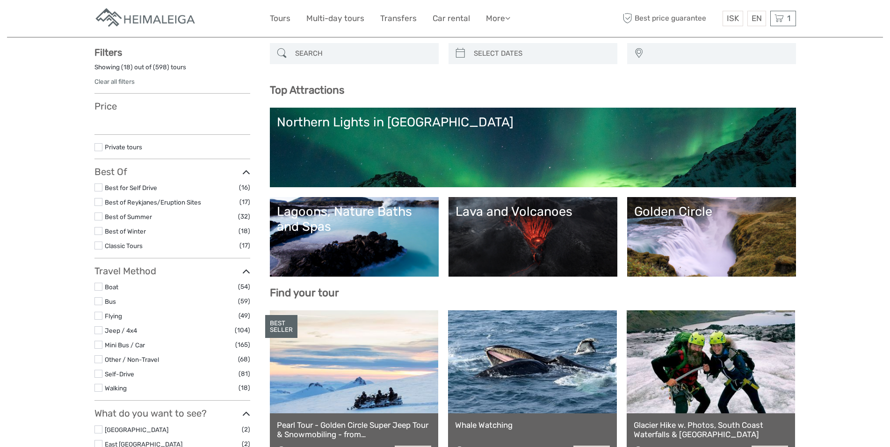
select select
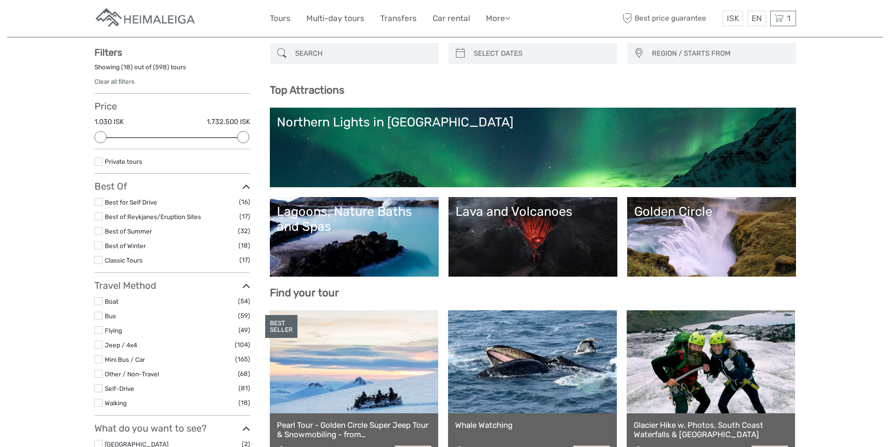
scroll to position [0, 0]
click at [305, 54] on input "search" at bounding box center [362, 53] width 143 height 16
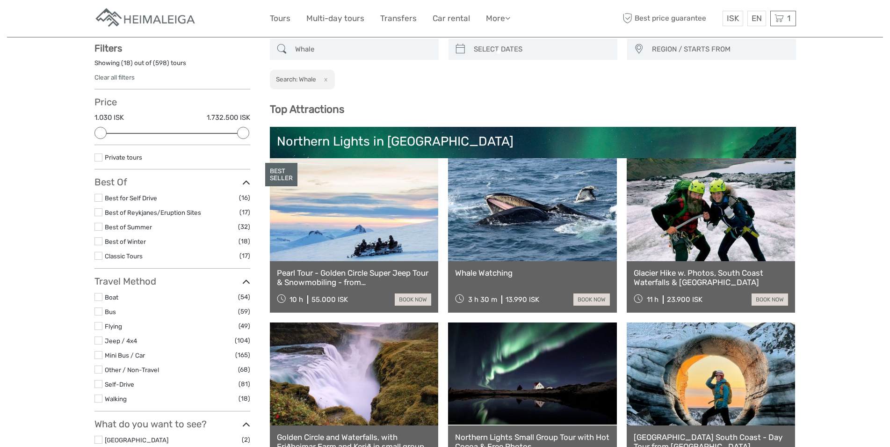
scroll to position [53, 0]
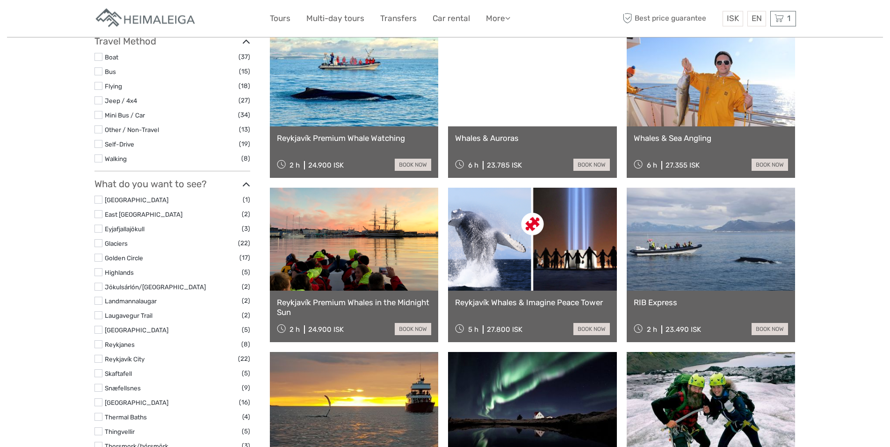
scroll to position [291, 0]
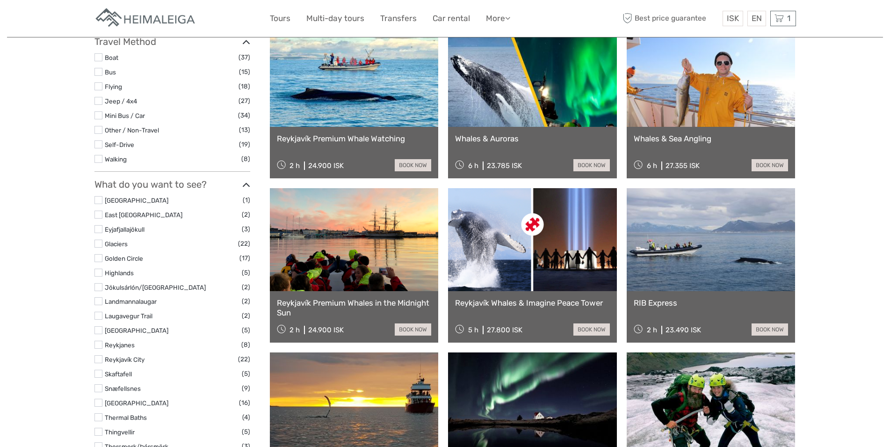
type input "Whale"
click at [551, 113] on link at bounding box center [532, 75] width 169 height 103
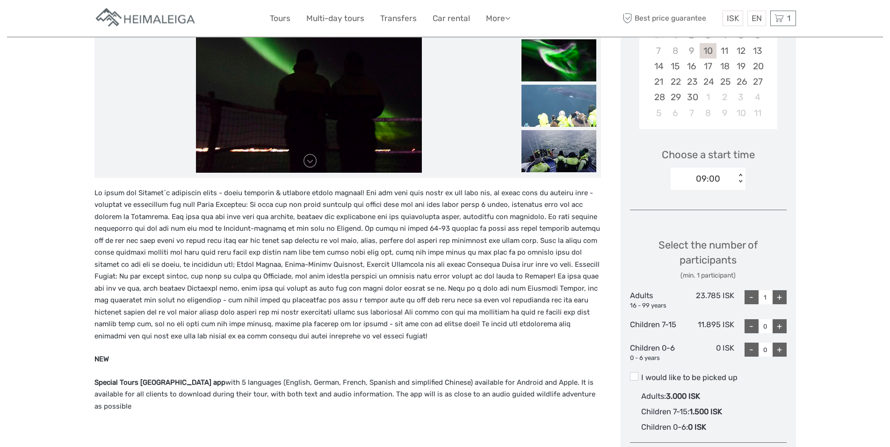
scroll to position [191, 0]
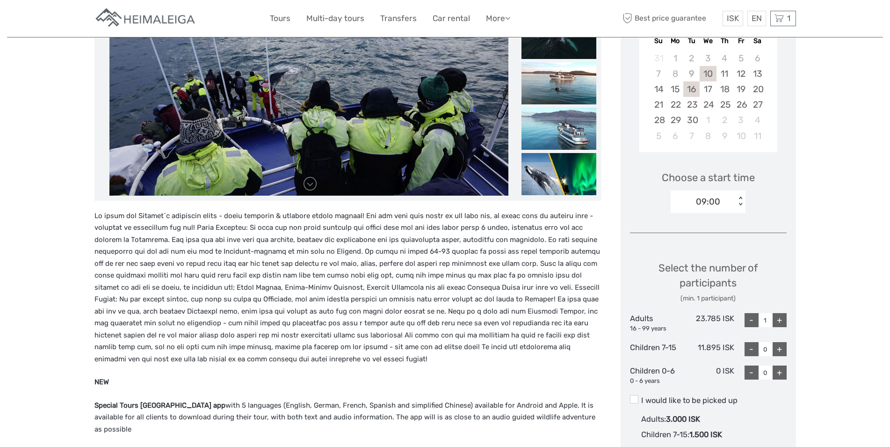
click at [692, 91] on div "16" at bounding box center [691, 88] width 16 height 15
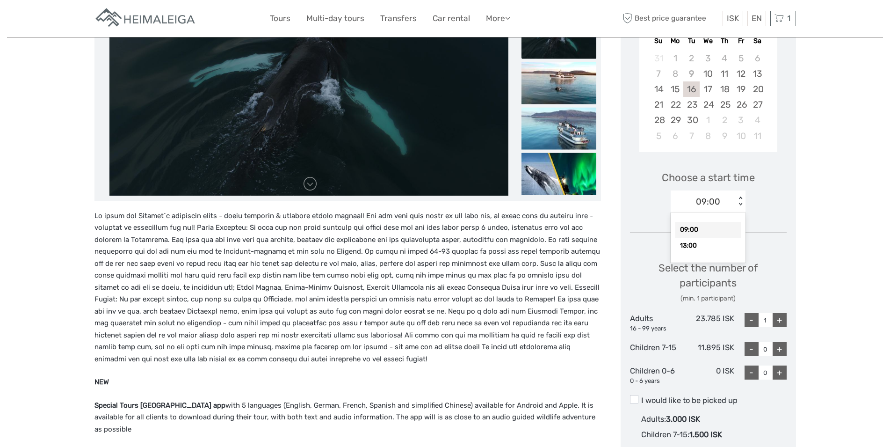
click at [742, 204] on div "< >" at bounding box center [741, 201] width 8 height 10
click at [693, 244] on div "13:00" at bounding box center [708, 246] width 65 height 16
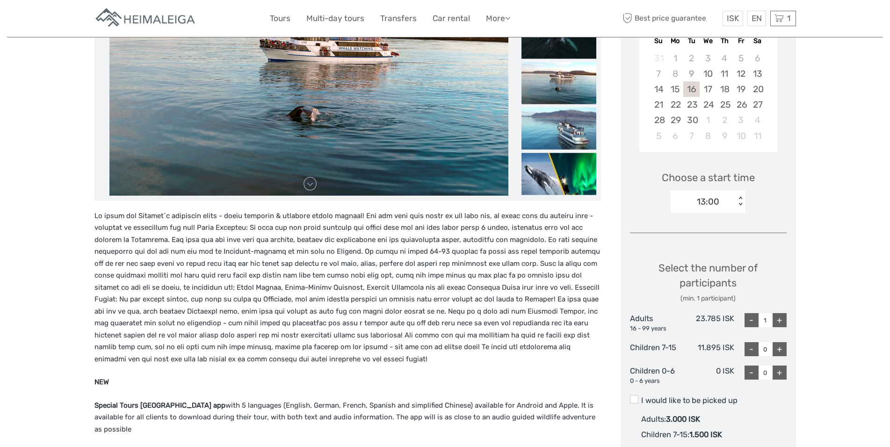
click at [783, 320] on div "+" at bounding box center [780, 320] width 14 height 14
type input "2"
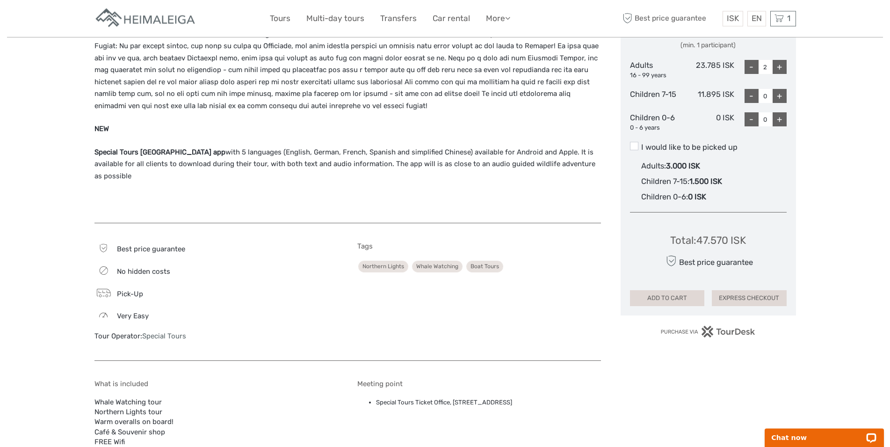
scroll to position [382, 0]
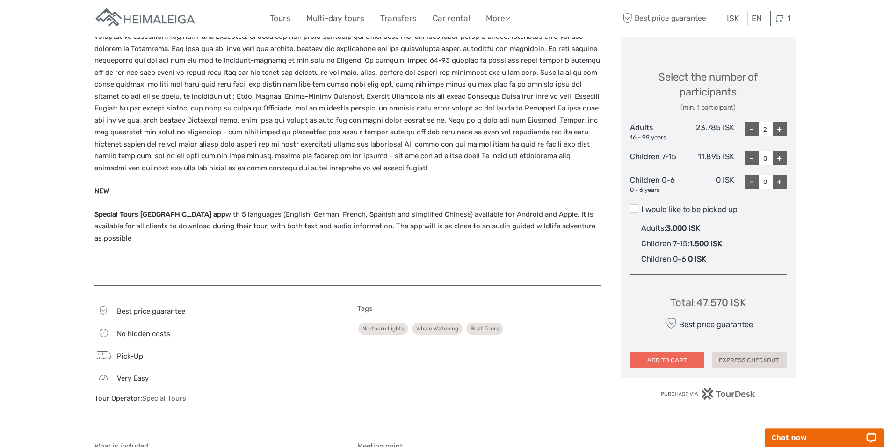
click at [651, 356] on button "ADD TO CART" at bounding box center [667, 360] width 75 height 16
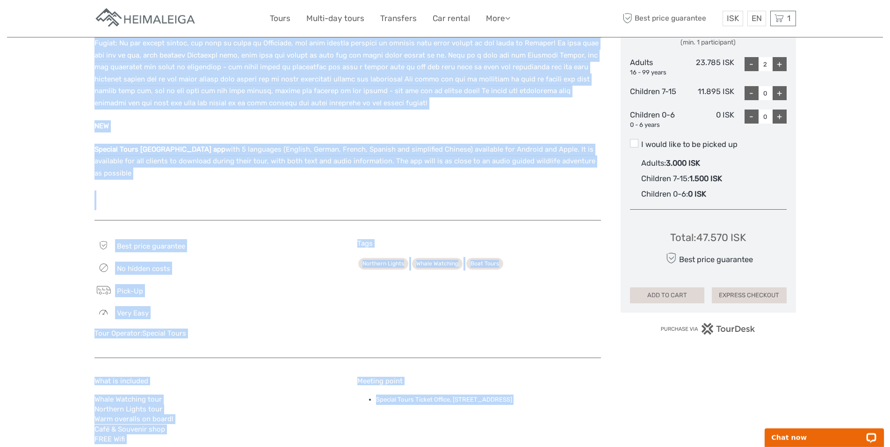
scroll to position [473, 0]
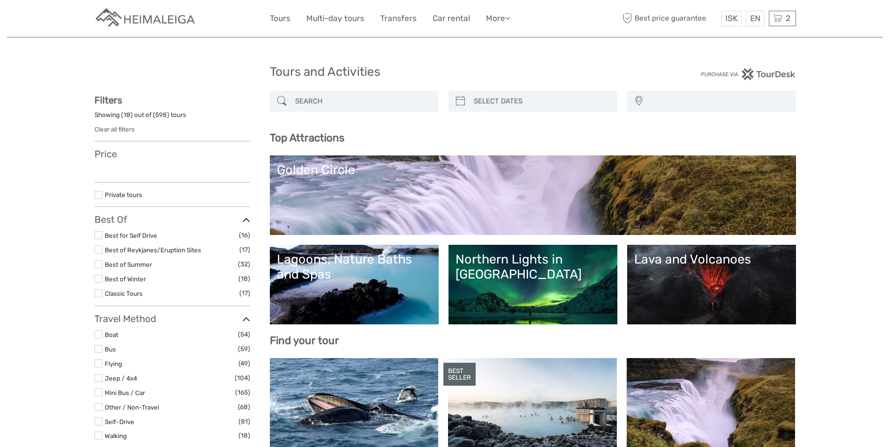
select select
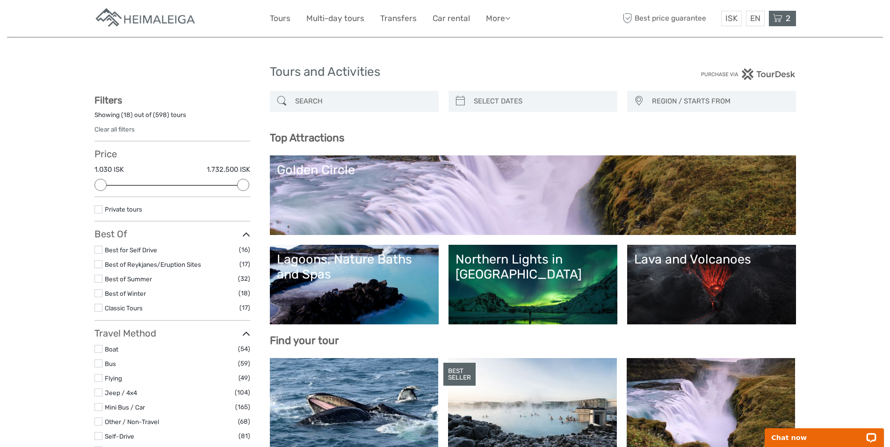
click at [778, 16] on icon at bounding box center [777, 19] width 9 height 12
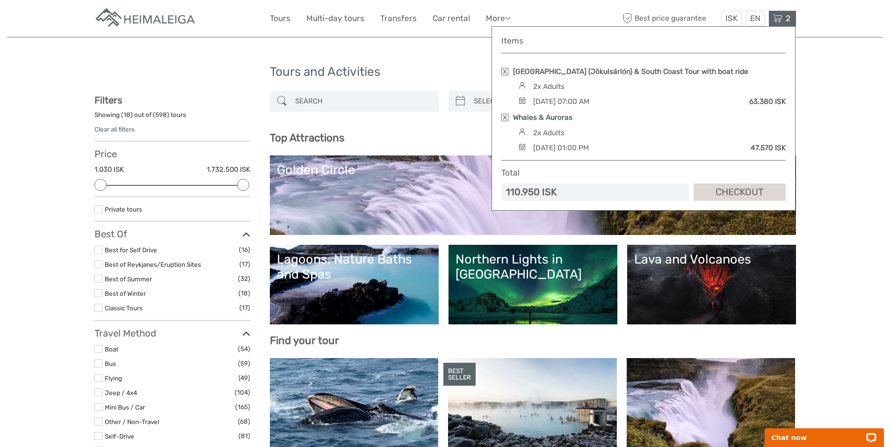
click at [537, 116] on link "Whales & Auroras" at bounding box center [542, 117] width 59 height 10
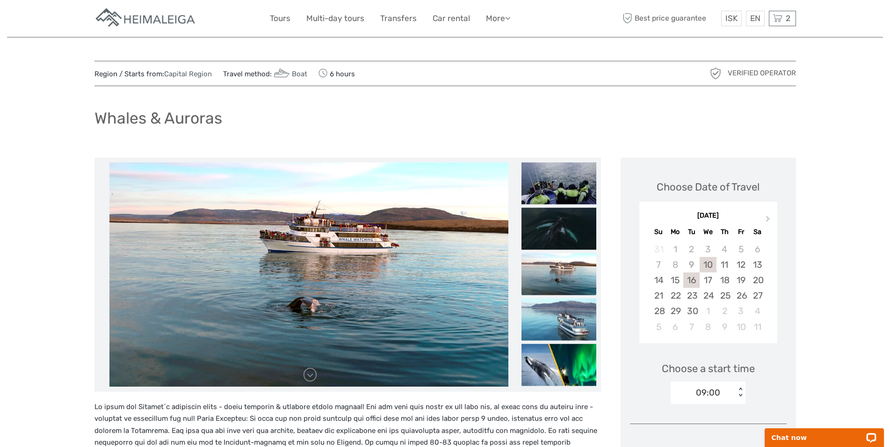
click at [692, 281] on div "16" at bounding box center [691, 279] width 16 height 15
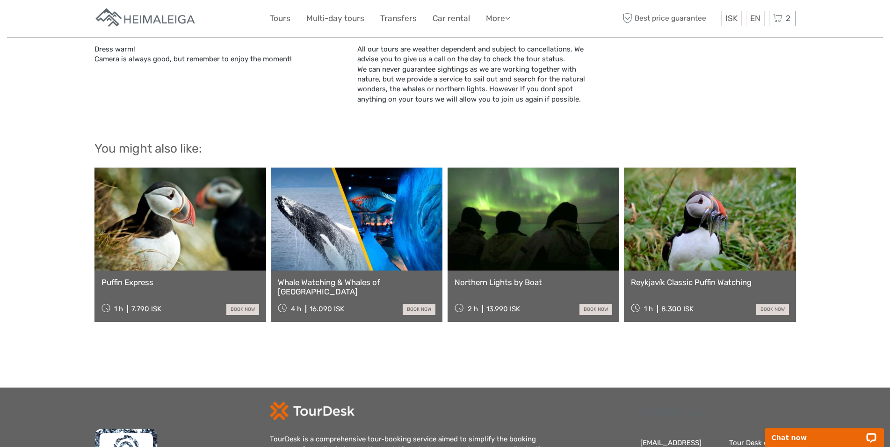
scroll to position [873, 0]
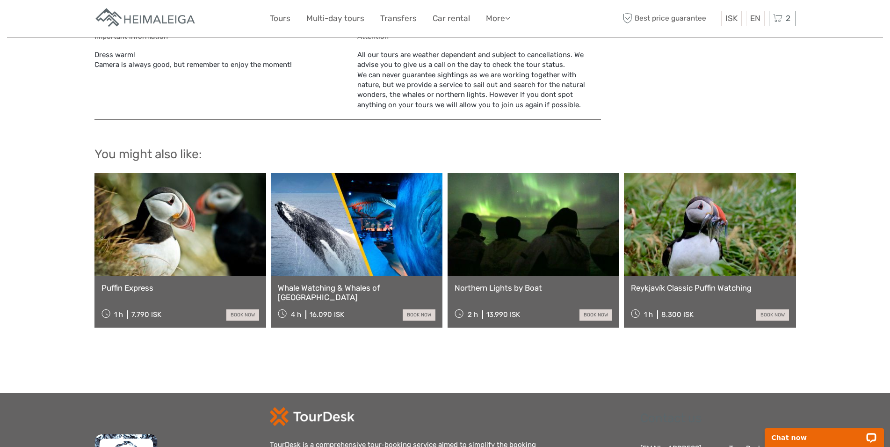
drag, startPoint x: 96, startPoint y: 118, endPoint x: 525, endPoint y: 98, distance: 429.9
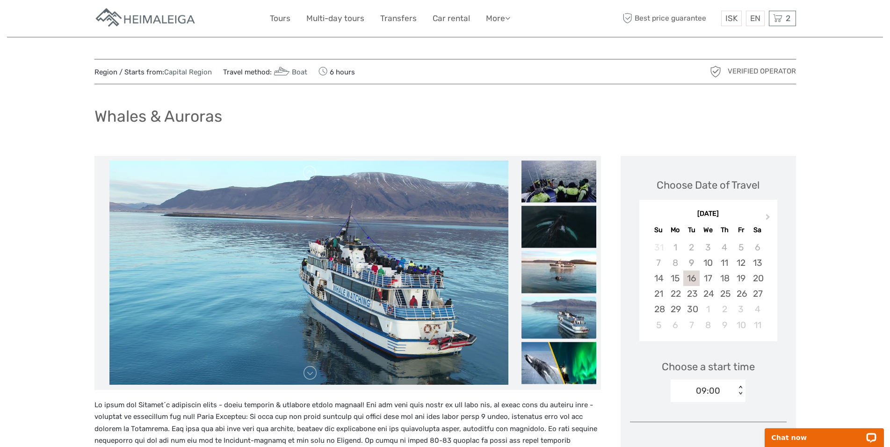
scroll to position [0, 0]
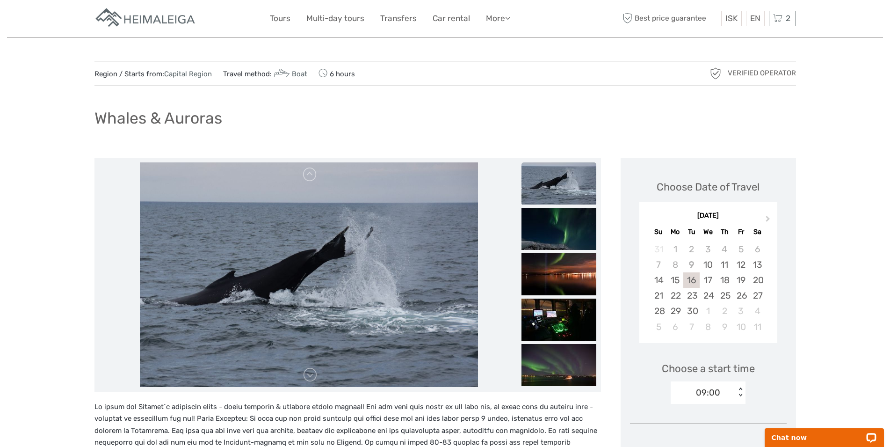
click at [738, 396] on div "< >" at bounding box center [741, 392] width 8 height 10
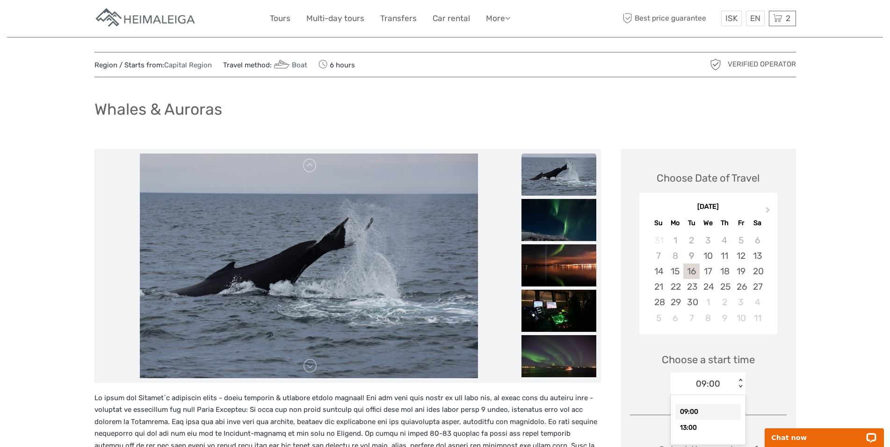
scroll to position [10, 0]
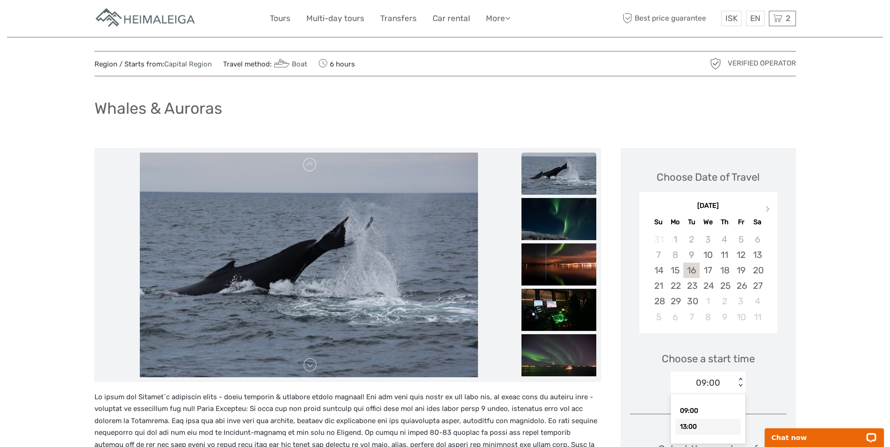
click at [685, 427] on div "13:00" at bounding box center [708, 427] width 65 height 16
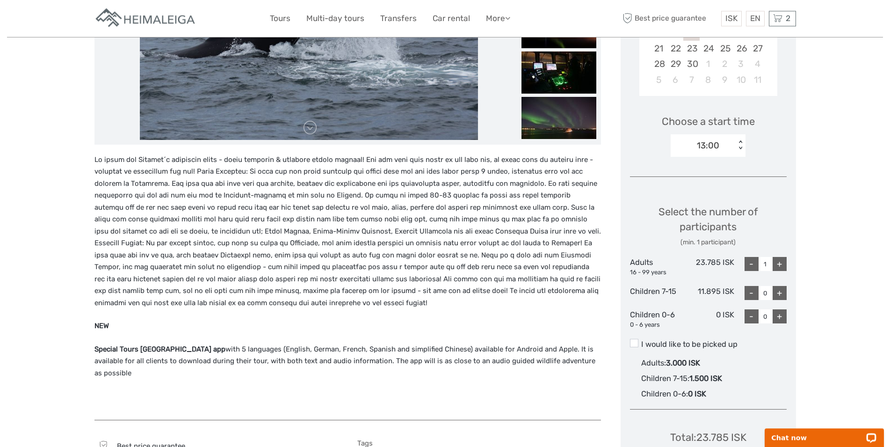
scroll to position [248, 0]
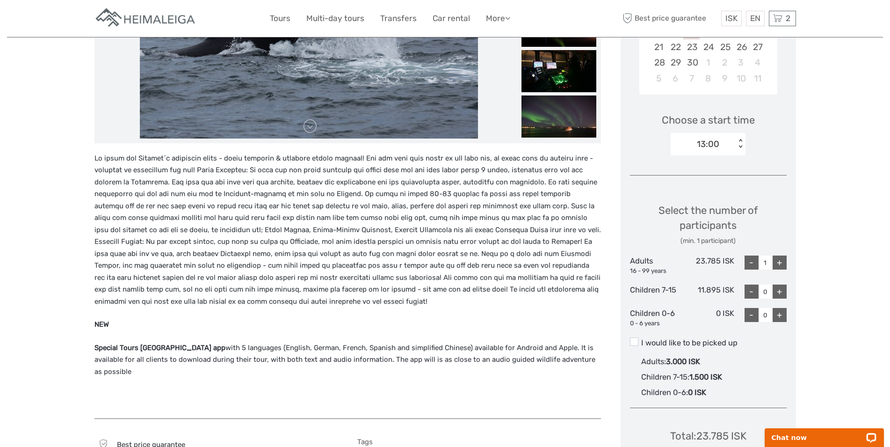
click at [778, 261] on div "+" at bounding box center [780, 262] width 14 height 14
type input "2"
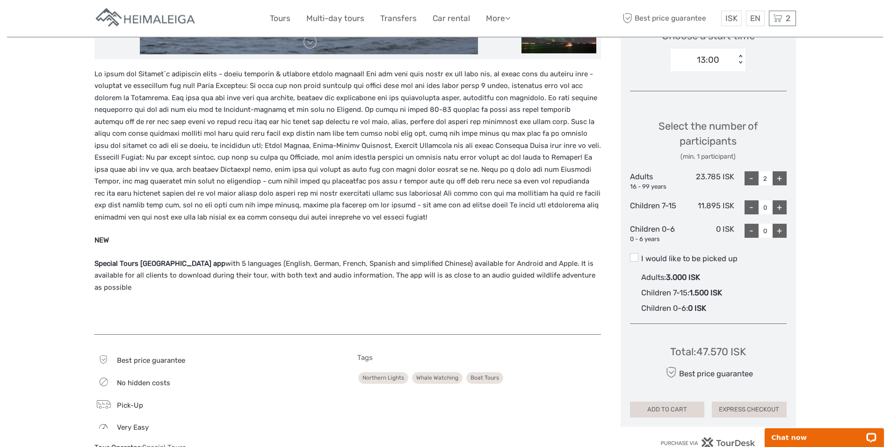
scroll to position [439, 0]
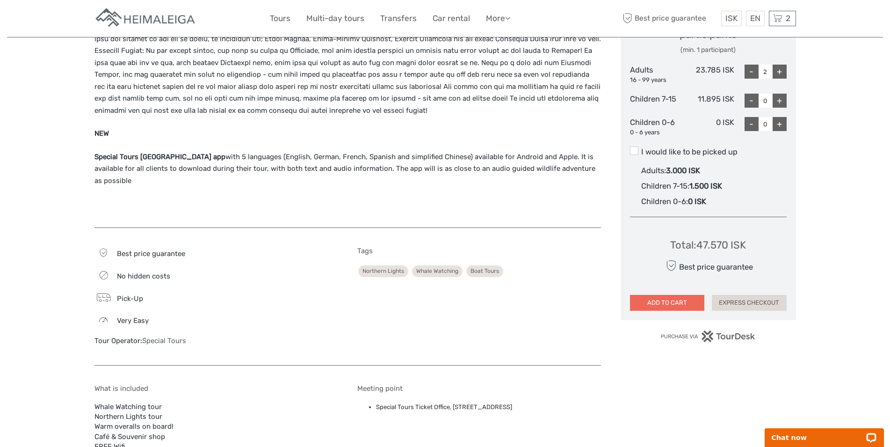
click at [674, 306] on button "ADD TO CART" at bounding box center [667, 303] width 75 height 16
click at [777, 20] on icon at bounding box center [777, 19] width 9 height 12
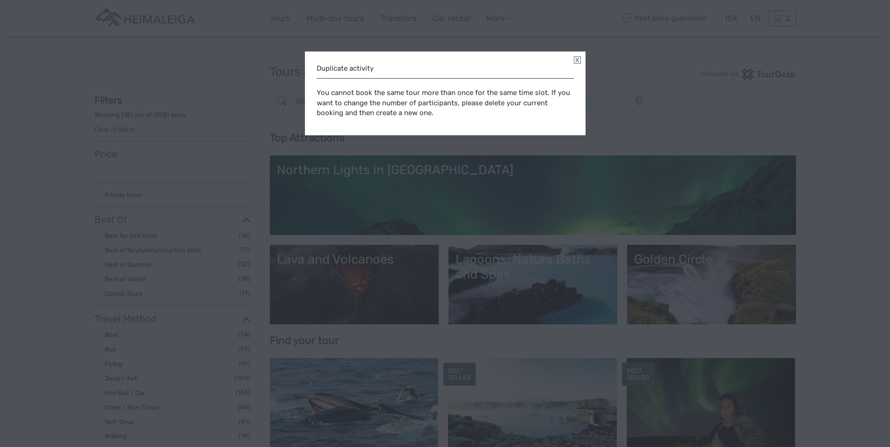
click at [572, 58] on div "Duplicate activity You cannot book the same tour more than once for the same ti…" at bounding box center [445, 93] width 281 height 84
select select
click at [579, 59] on link at bounding box center [577, 59] width 7 height 7
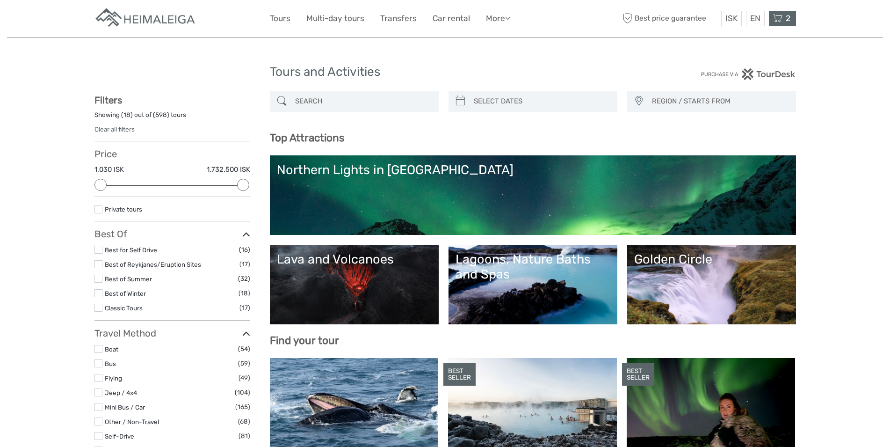
click at [782, 17] on icon at bounding box center [777, 19] width 9 height 12
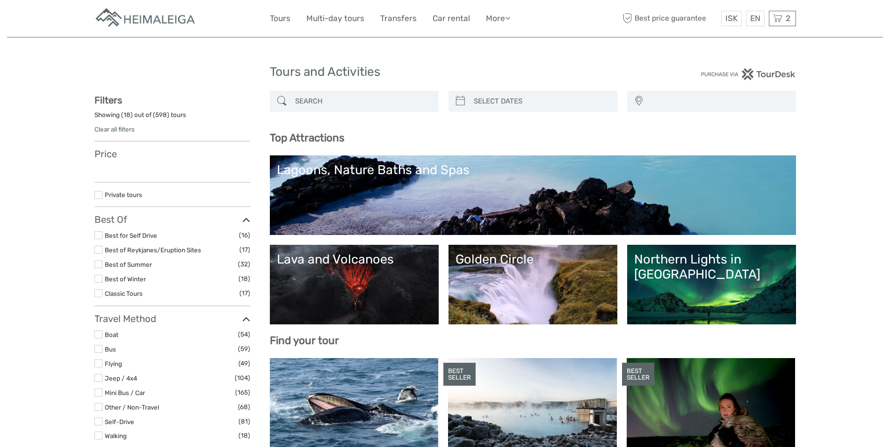
select select
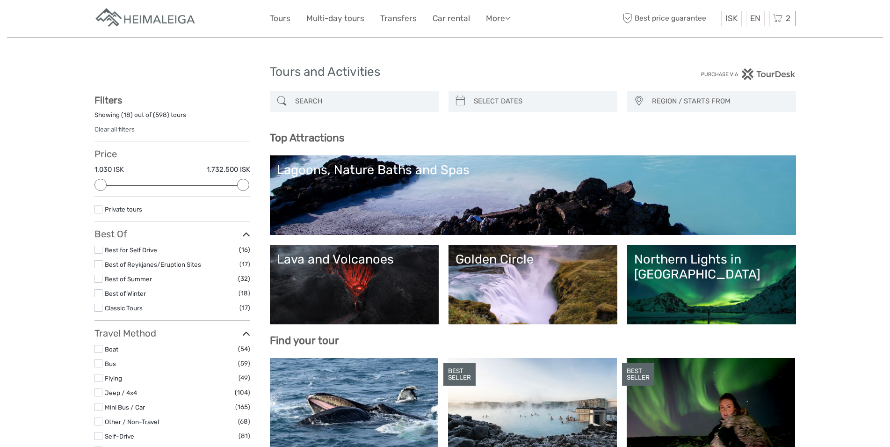
click at [303, 98] on input "search" at bounding box center [362, 101] width 143 height 16
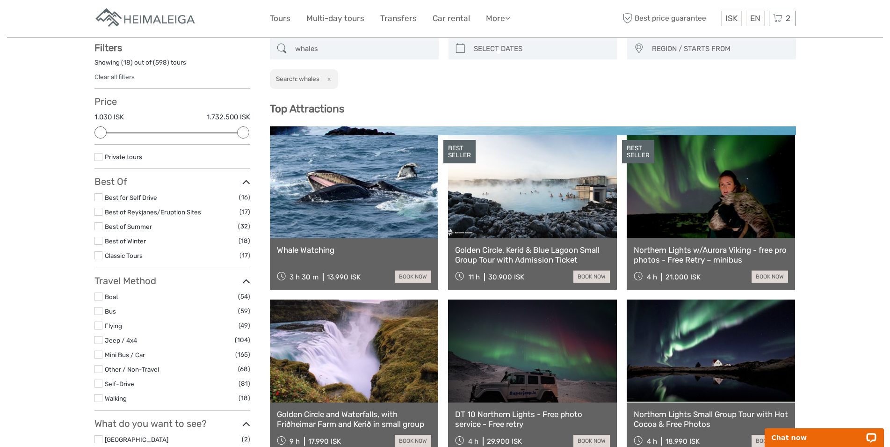
scroll to position [53, 0]
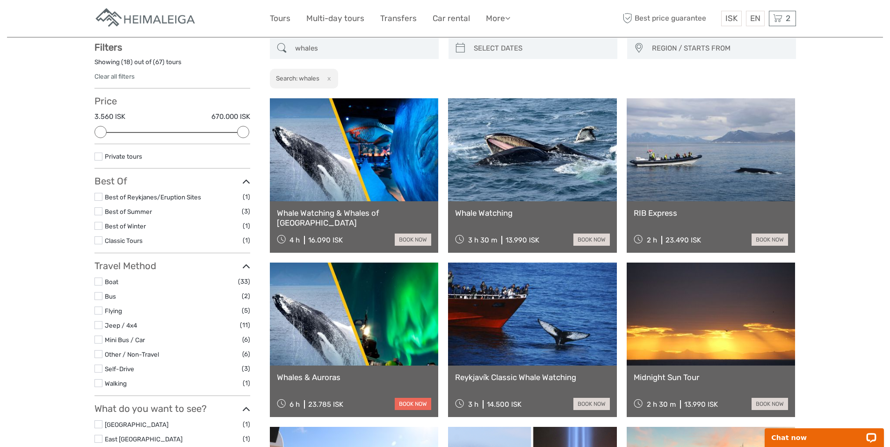
type input "whales"
click at [406, 404] on link "book now" at bounding box center [413, 404] width 36 height 12
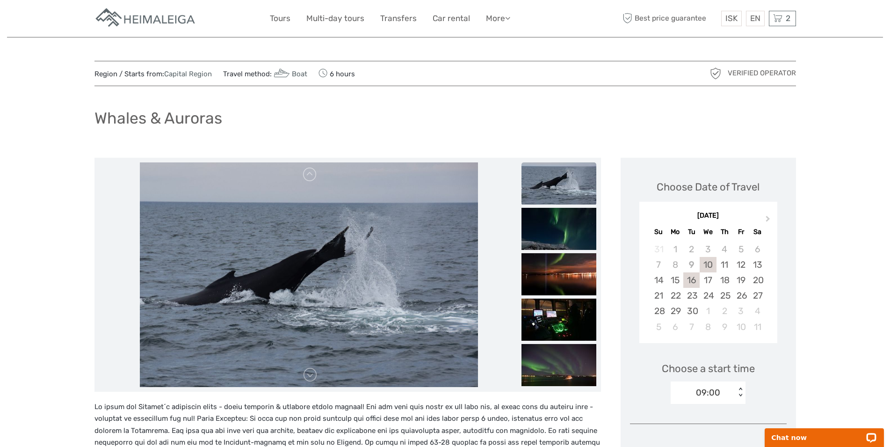
click at [691, 283] on div "16" at bounding box center [691, 279] width 16 height 15
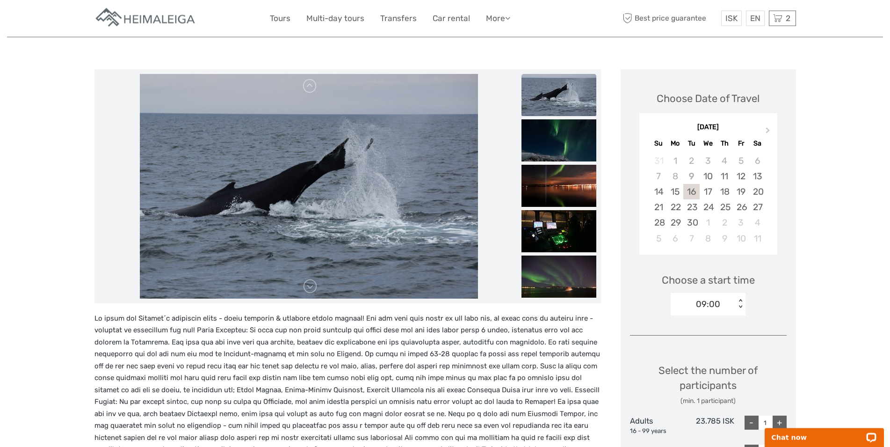
scroll to position [95, 0]
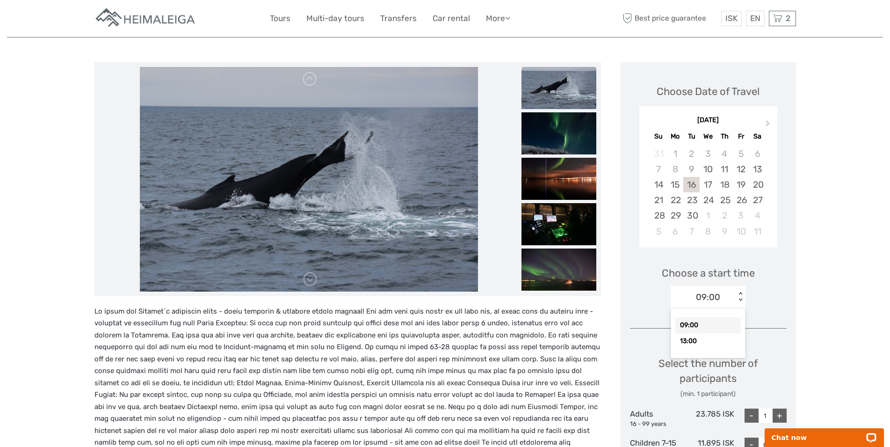
click at [741, 299] on div "< >" at bounding box center [741, 297] width 8 height 10
click at [683, 341] on div "13:00" at bounding box center [708, 341] width 65 height 16
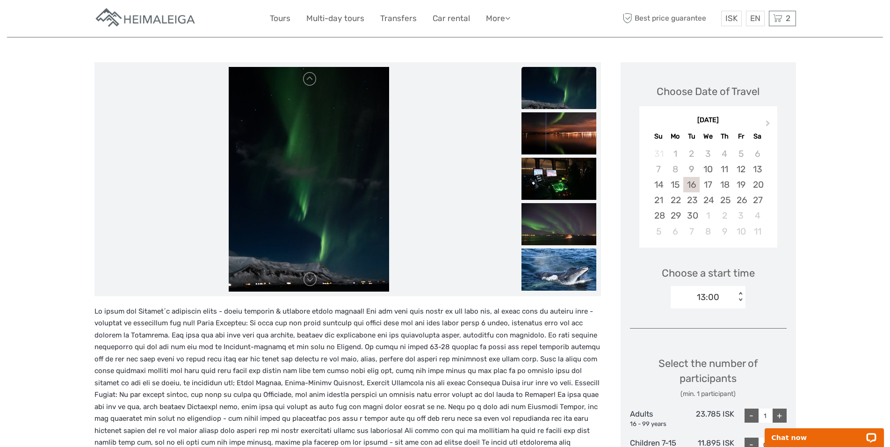
click at [781, 414] on div "+" at bounding box center [780, 415] width 14 height 14
type input "2"
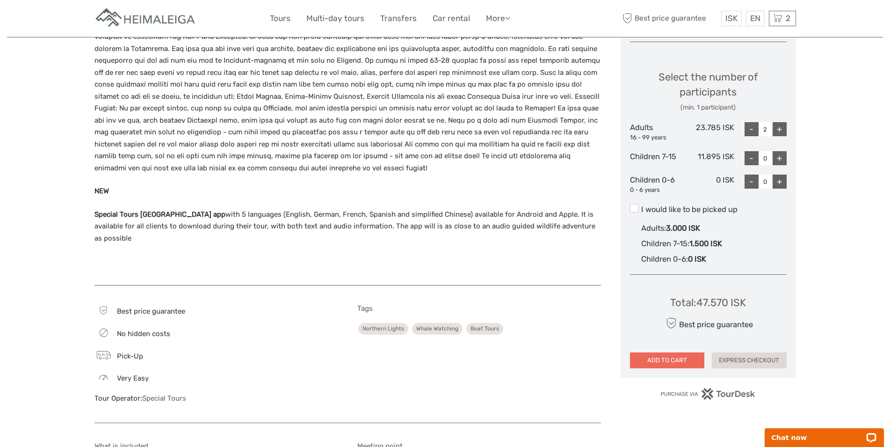
click at [669, 360] on button "ADD TO CART" at bounding box center [667, 360] width 75 height 16
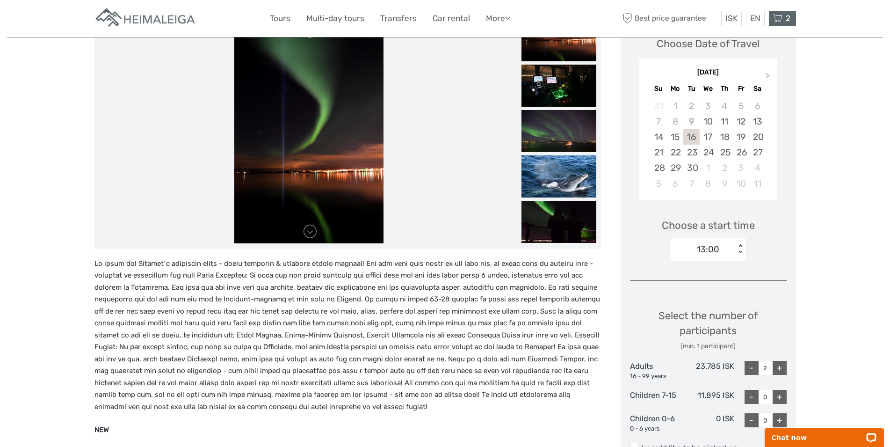
click at [777, 15] on icon at bounding box center [777, 19] width 9 height 12
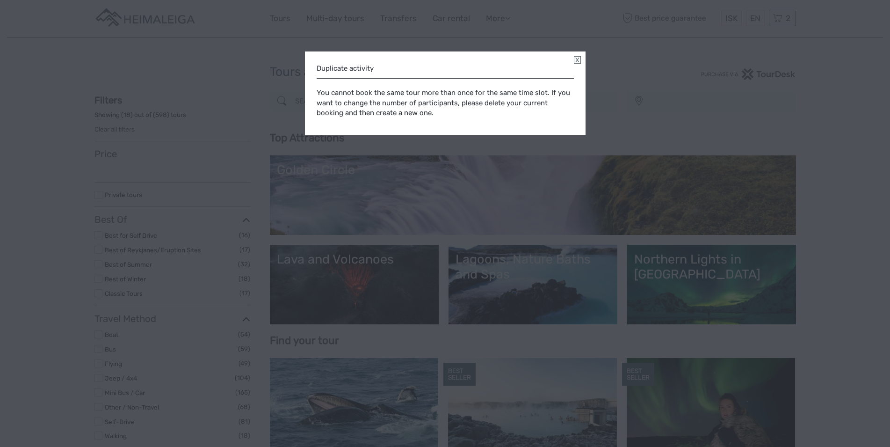
select select
click at [577, 58] on link at bounding box center [577, 59] width 7 height 7
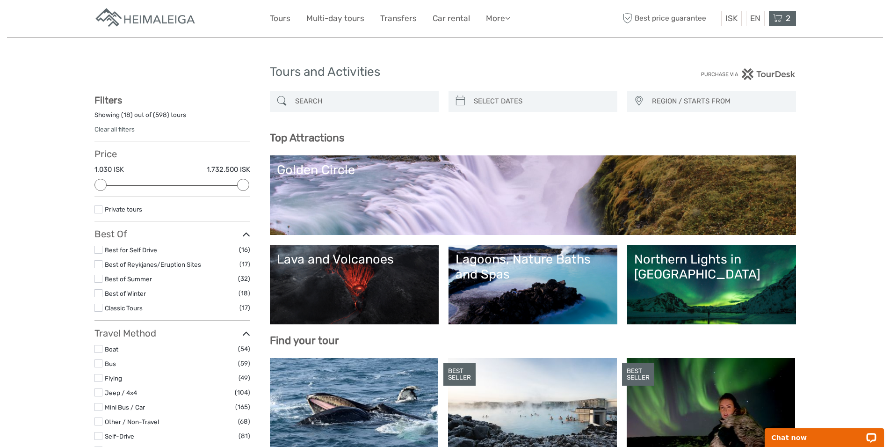
click at [774, 13] on div "2 Items [GEOGRAPHIC_DATA] (Jökulsárlón) & South Coast Tour with boat ride 2x Ad…" at bounding box center [782, 18] width 27 height 15
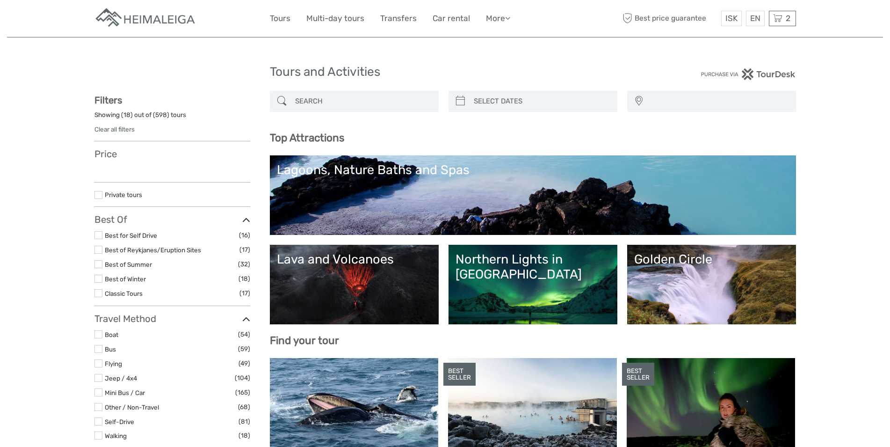
select select
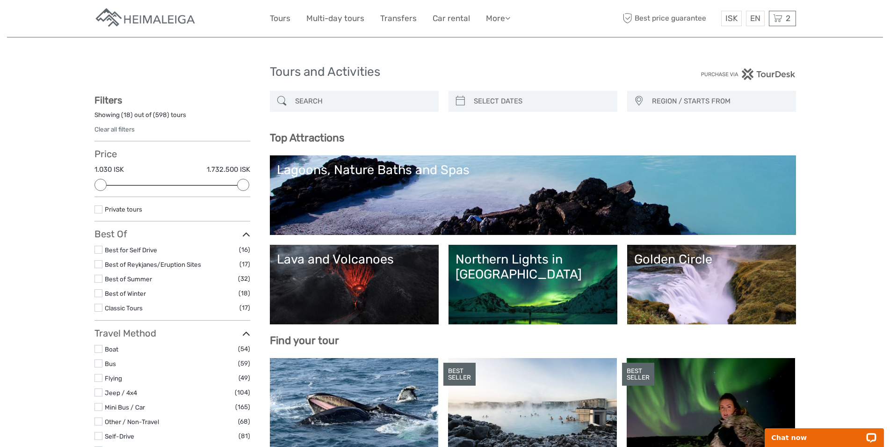
click at [297, 102] on input "search" at bounding box center [362, 101] width 143 height 16
paste input "Snæfellsnes-Halbinsel"
drag, startPoint x: 374, startPoint y: 98, endPoint x: 336, endPoint y: 104, distance: 38.5
click at [336, 104] on input "Snæfellsnes-Halbinsel" at bounding box center [362, 101] width 143 height 16
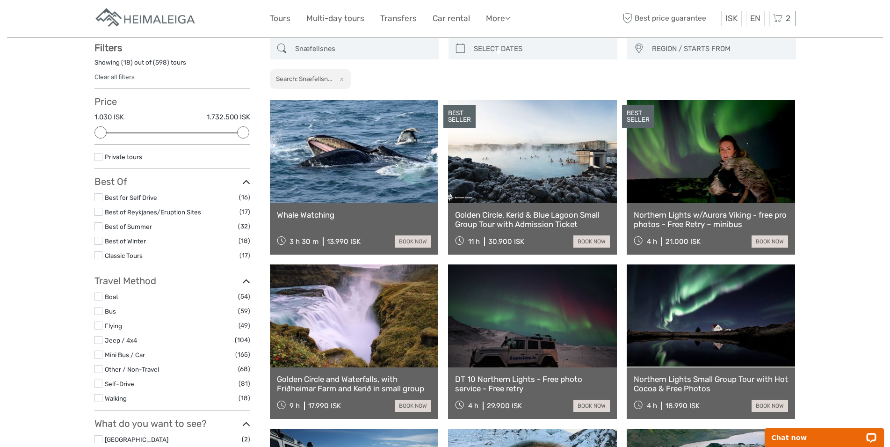
scroll to position [53, 0]
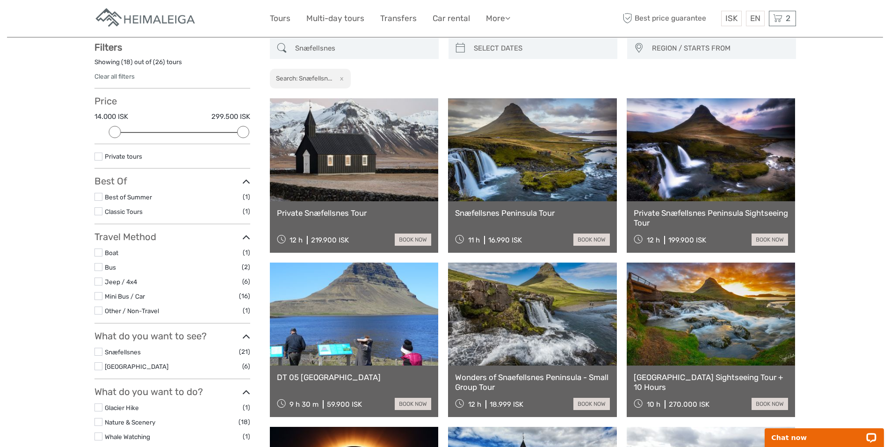
type input "Snæfellsnes"
click at [537, 215] on link "Snæfellsnes Peninsula Tour" at bounding box center [532, 212] width 155 height 9
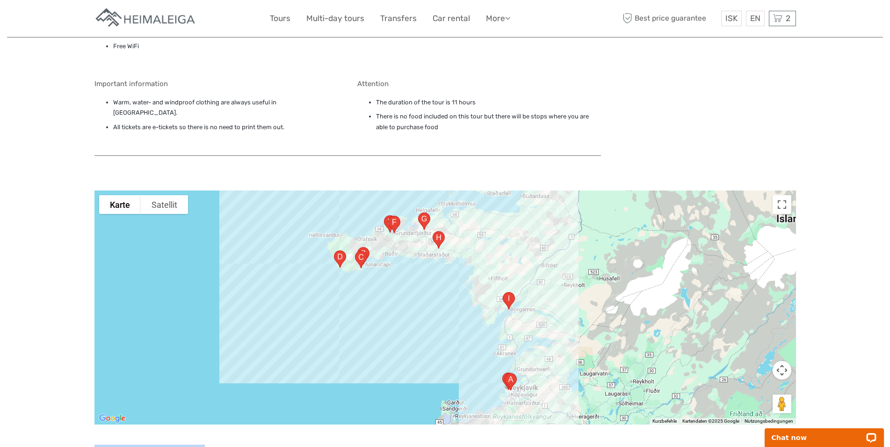
scroll to position [818, 0]
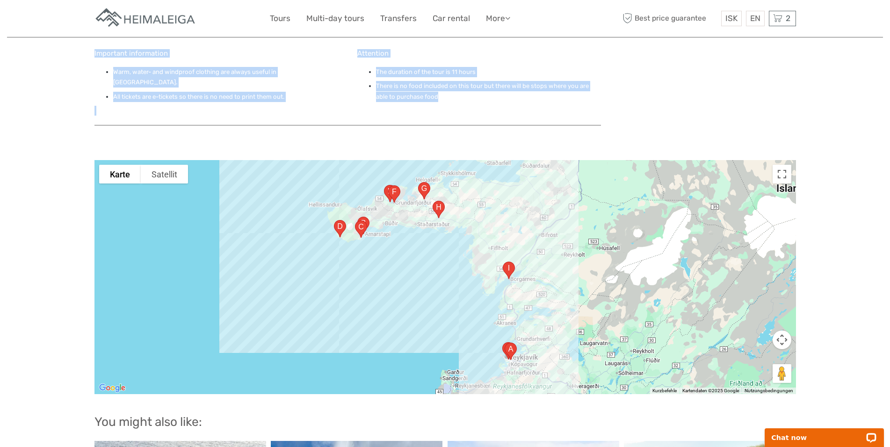
drag, startPoint x: 98, startPoint y: 102, endPoint x: 460, endPoint y: 93, distance: 362.2
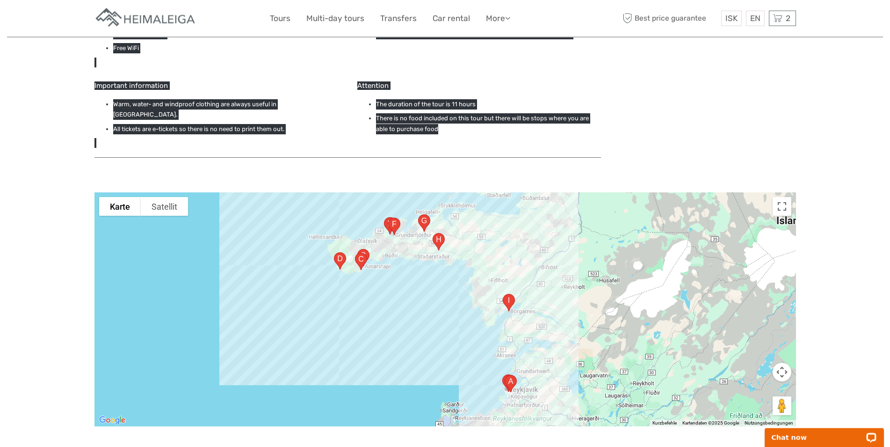
scroll to position [776, 0]
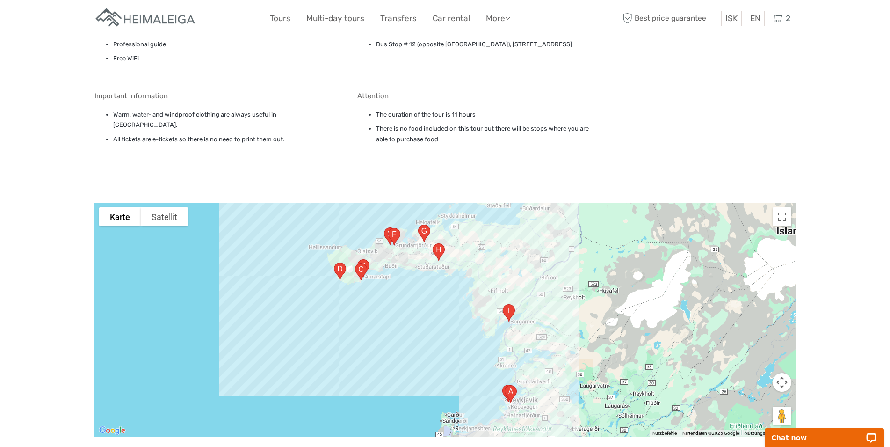
drag, startPoint x: 68, startPoint y: 158, endPoint x: 632, endPoint y: 293, distance: 579.6
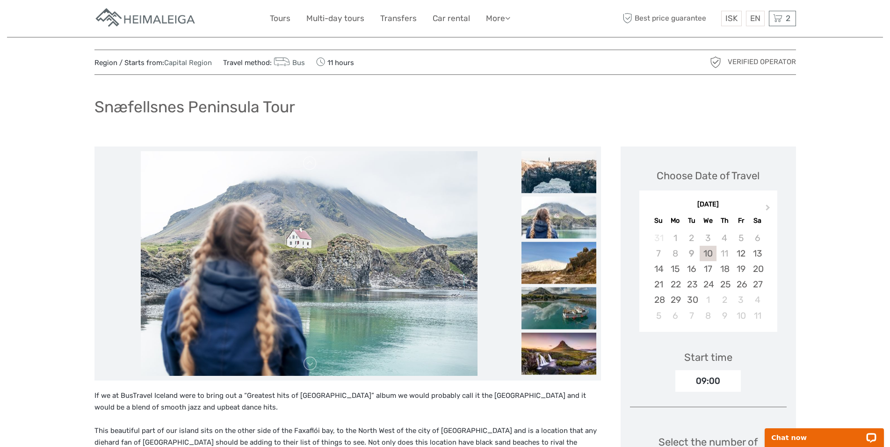
scroll to position [0, 0]
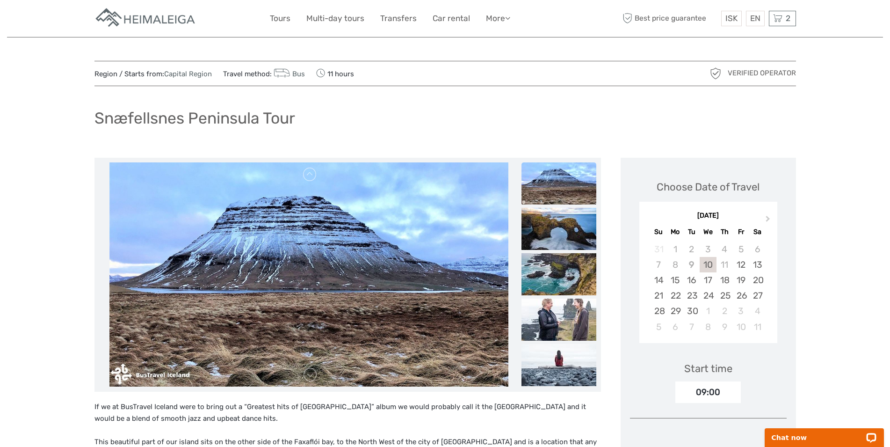
click at [793, 131] on div "Snæfellsnes Peninsula Tour" at bounding box center [445, 122] width 702 height 34
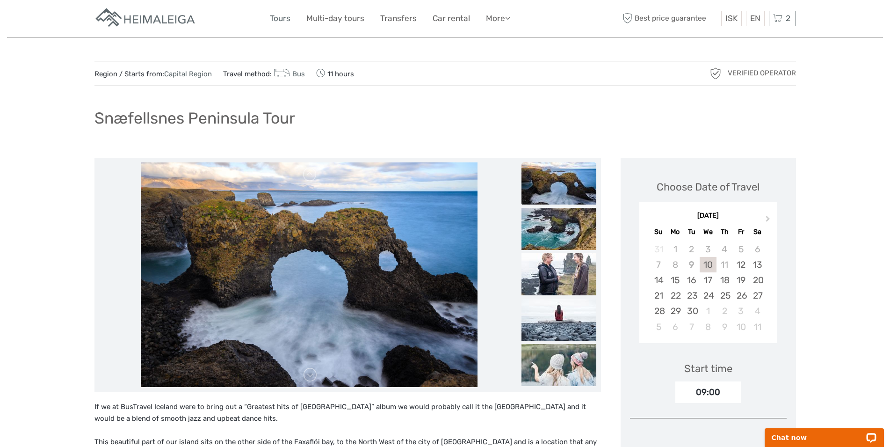
click at [270, 17] on link "Tours" at bounding box center [280, 19] width 21 height 14
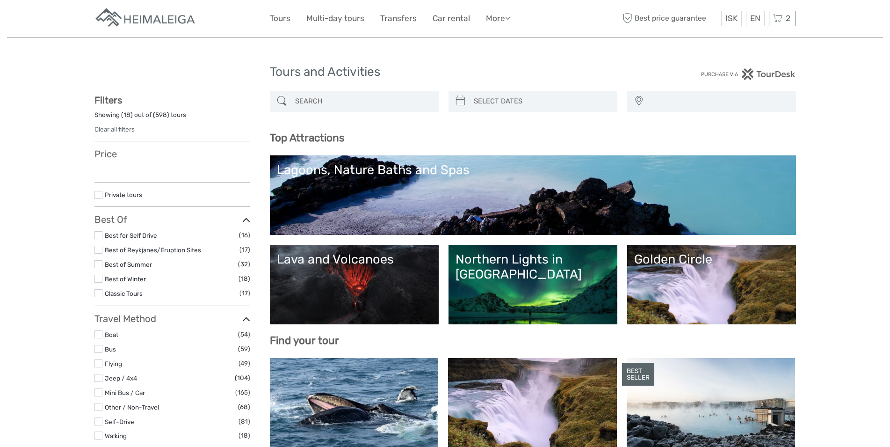
select select
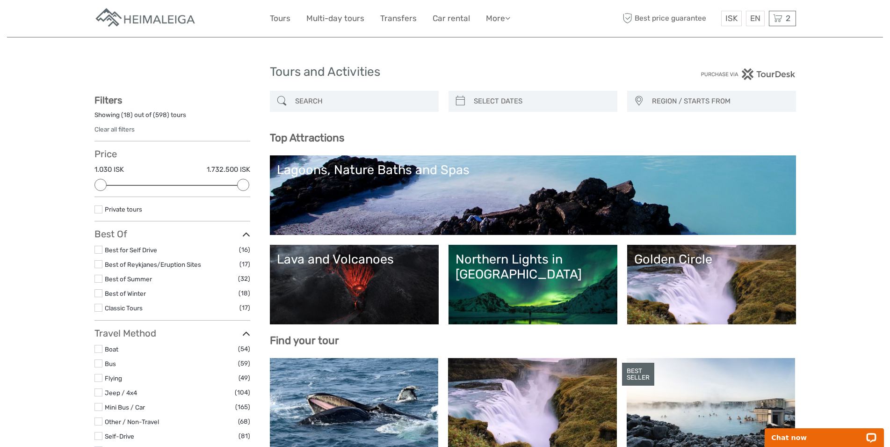
click at [721, 287] on link "Golden Circle" at bounding box center [711, 284] width 155 height 65
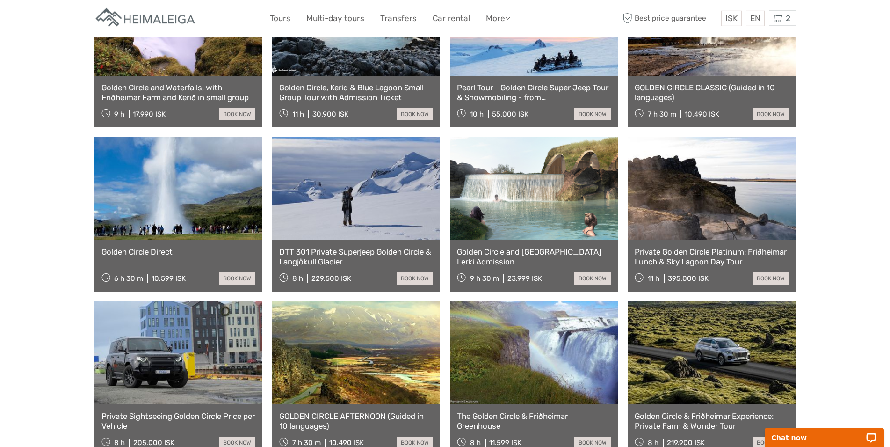
scroll to position [573, 0]
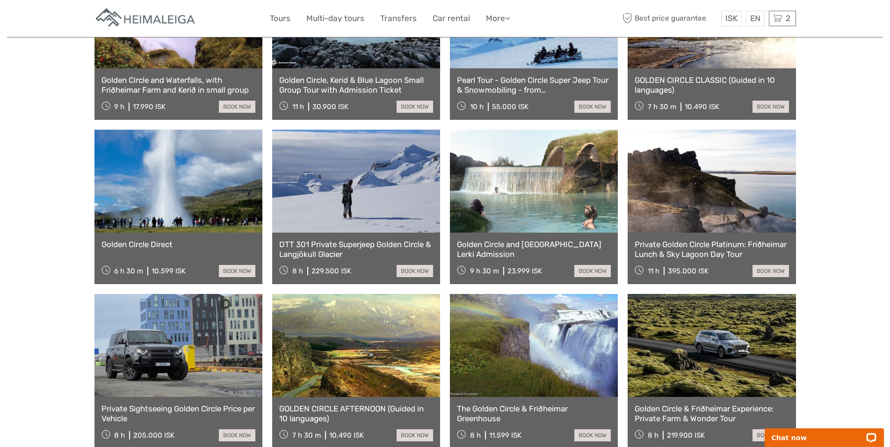
click at [189, 68] on link at bounding box center [178, 16] width 168 height 103
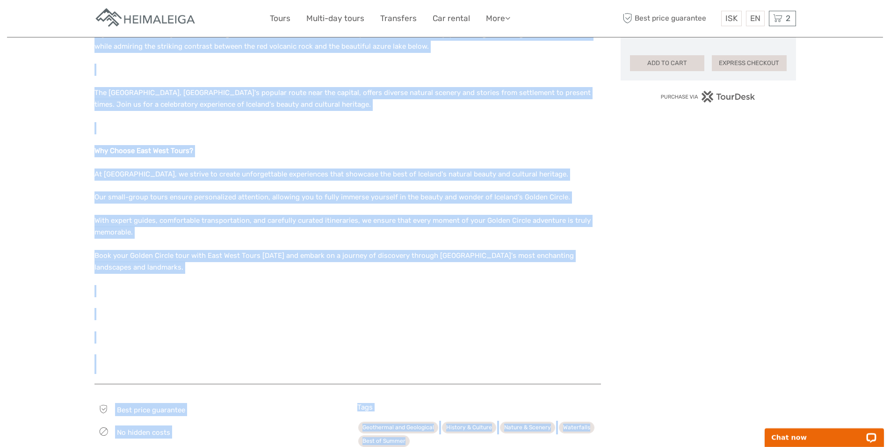
scroll to position [662, 0]
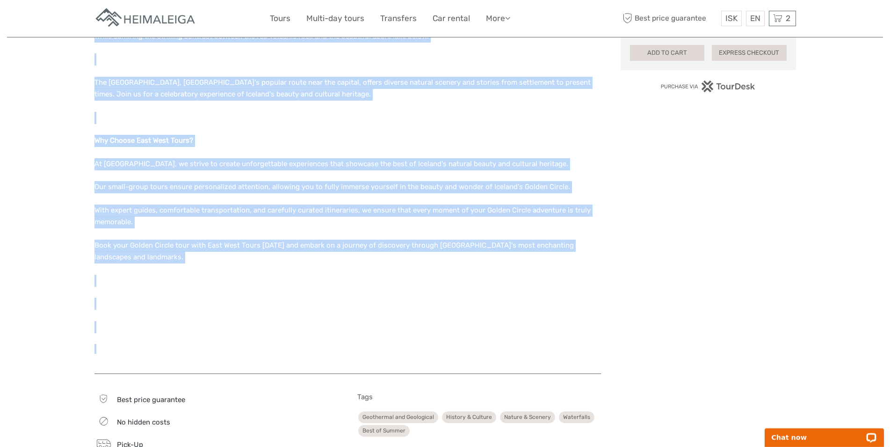
drag, startPoint x: 95, startPoint y: 113, endPoint x: 190, endPoint y: 357, distance: 262.0
click at [190, 357] on div "Region / Starts from: Capital Region Travel method: Mini Bus / Car Category: Go…" at bounding box center [445, 258] width 702 height 1721
click at [284, 19] on link "Tours" at bounding box center [280, 19] width 21 height 14
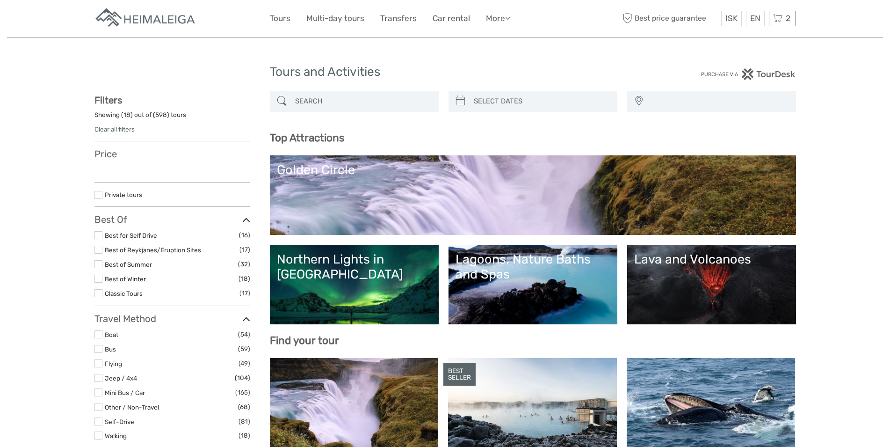
select select
click at [298, 99] on input "search" at bounding box center [362, 101] width 143 height 16
select select
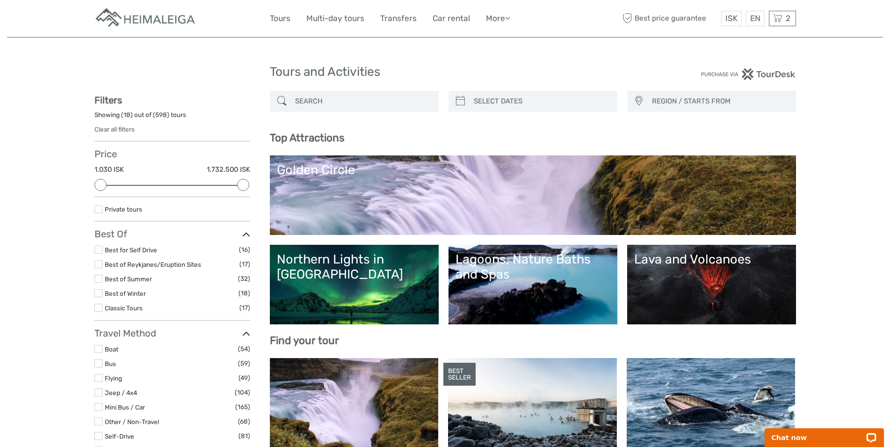
paste input "Reykjanes-Halbinsel & Blaue Lagune"
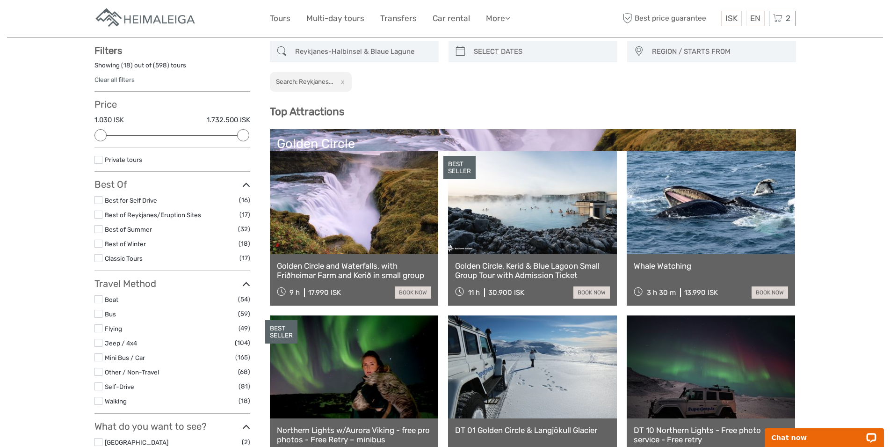
scroll to position [53, 0]
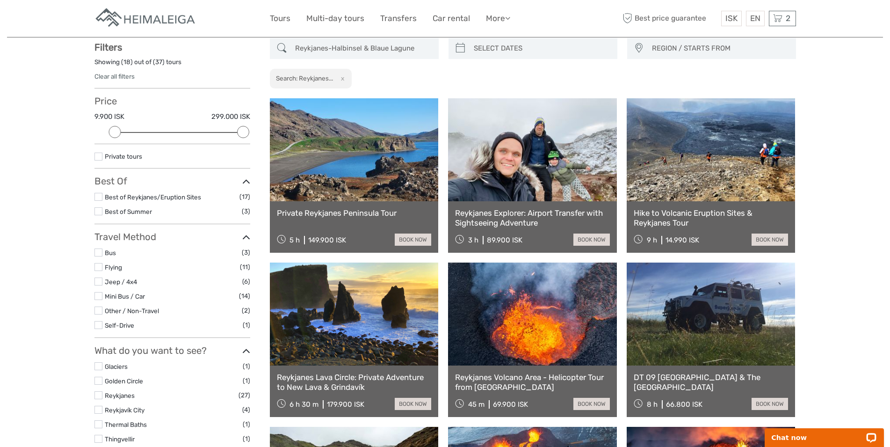
drag, startPoint x: 371, startPoint y: 48, endPoint x: 419, endPoint y: 52, distance: 47.9
click at [419, 52] on input "Reykjanes-Halbinsel & Blaue Lagune" at bounding box center [362, 48] width 143 height 16
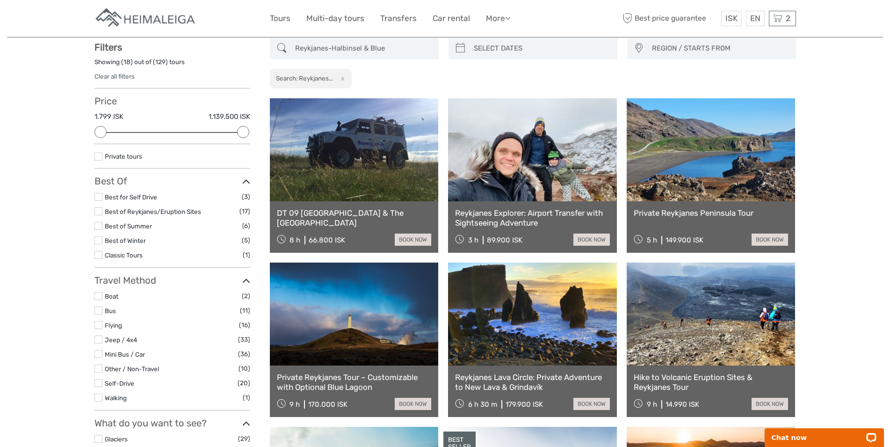
type input "Reykjanes-Halbinsel & Blue"
click at [341, 213] on link "DT 09 Reykjanes Peninsula & The Blue Lagoon" at bounding box center [354, 217] width 155 height 19
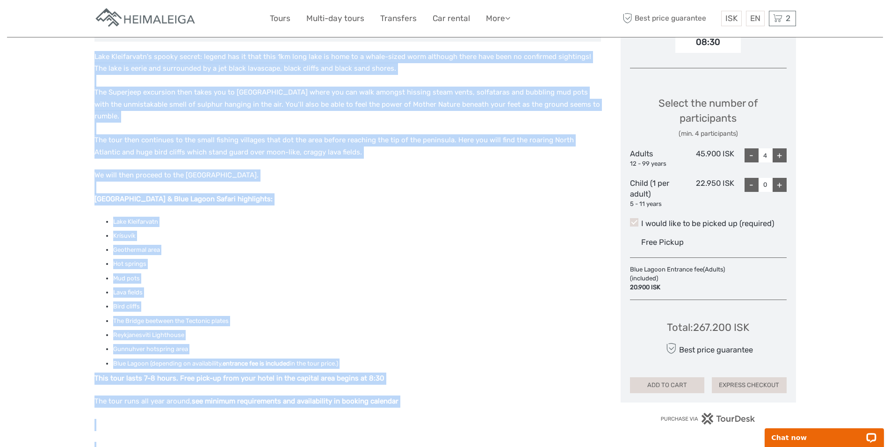
scroll to position [444, 0]
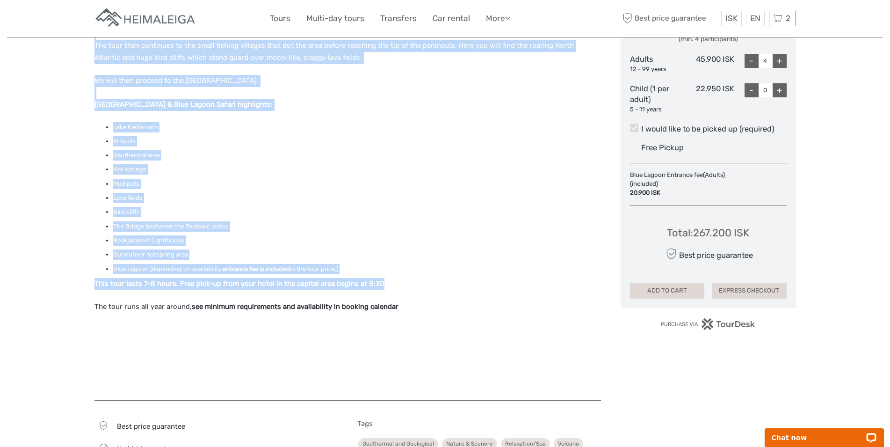
drag, startPoint x: 147, startPoint y: 115, endPoint x: 407, endPoint y: 277, distance: 306.2
click at [407, 277] on div "Region / Starts from: Capital Region Travel method: Jeep / 4x4 8 hours Verified…" at bounding box center [445, 124] width 702 height 1017
click at [304, 207] on li "Bird cliffs" at bounding box center [357, 212] width 488 height 10
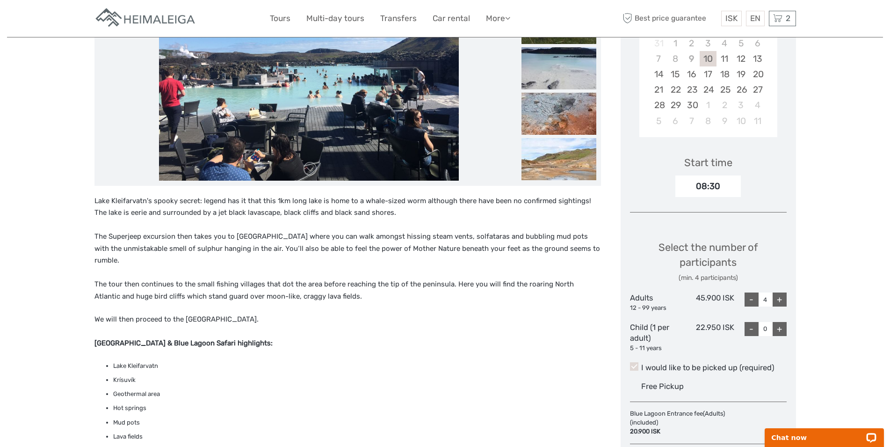
scroll to position [0, 0]
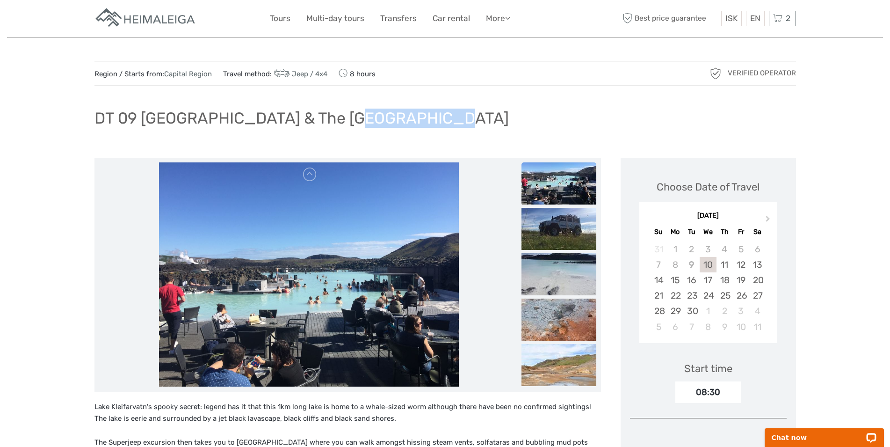
drag, startPoint x: 436, startPoint y: 116, endPoint x: 344, endPoint y: 120, distance: 92.2
click at [344, 120] on div "DT 09 [GEOGRAPHIC_DATA] & The [GEOGRAPHIC_DATA]" at bounding box center [445, 122] width 702 height 34
copy h1 "[GEOGRAPHIC_DATA]"
click at [275, 19] on link "Tours" at bounding box center [280, 19] width 21 height 14
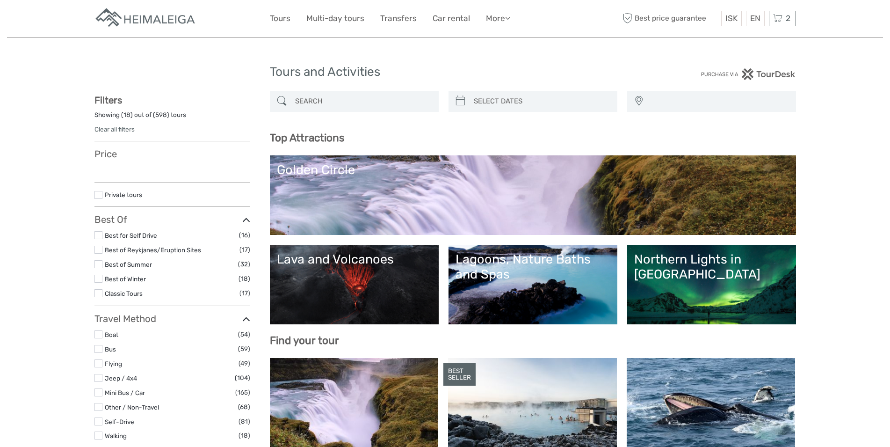
select select
click at [332, 104] on input "search" at bounding box center [362, 101] width 143 height 16
select select
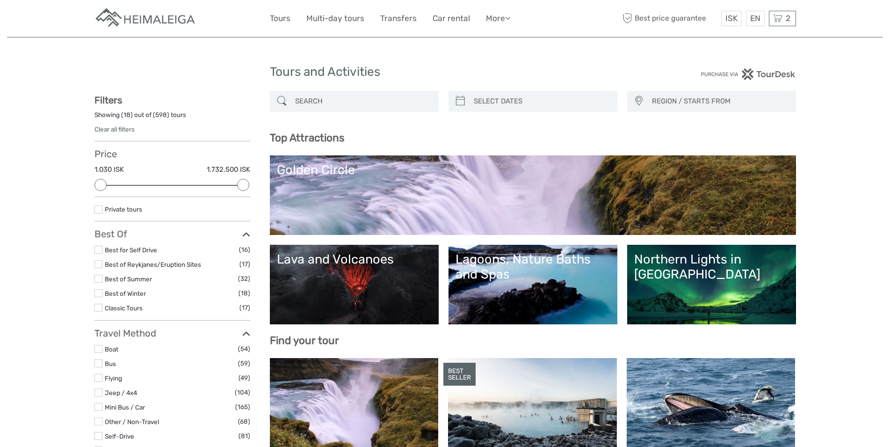
paste input "[GEOGRAPHIC_DATA]"
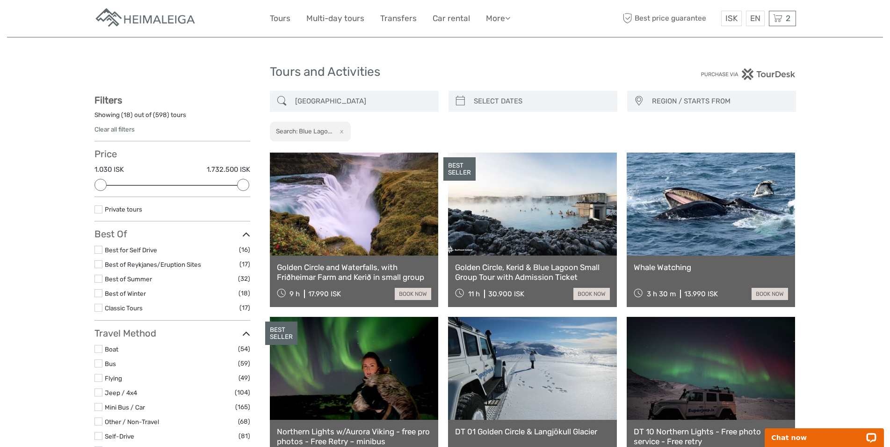
scroll to position [53, 0]
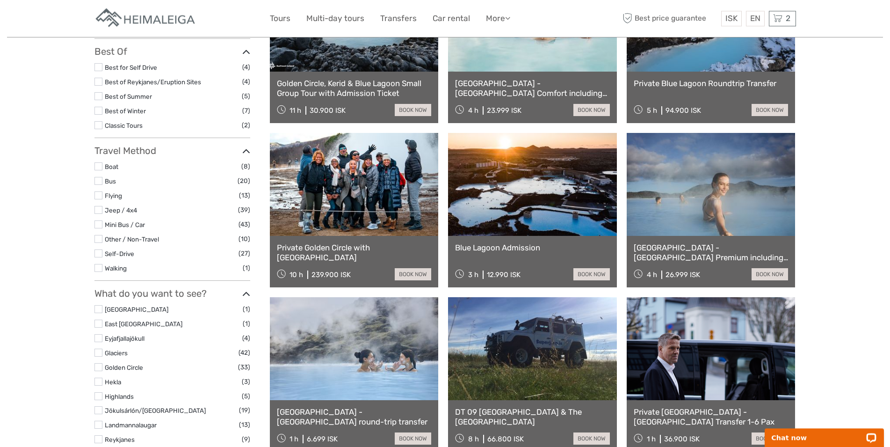
scroll to position [196, 0]
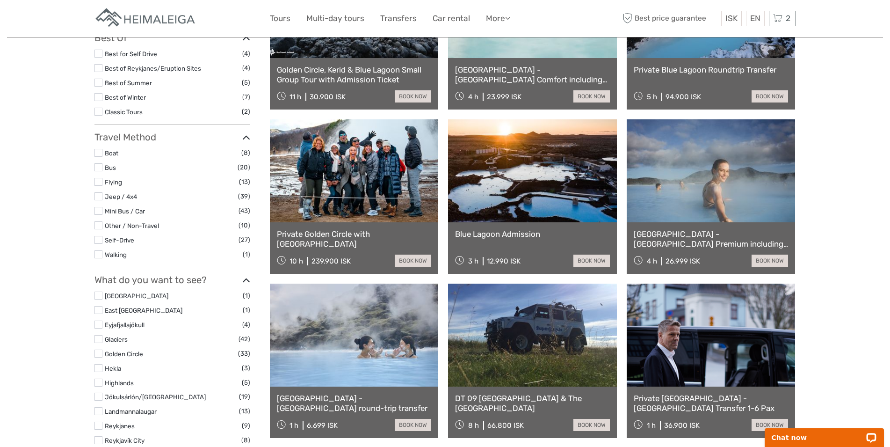
type input "[GEOGRAPHIC_DATA]"
click at [535, 192] on link at bounding box center [532, 170] width 169 height 103
click at [591, 263] on link "book now" at bounding box center [592, 260] width 36 height 12
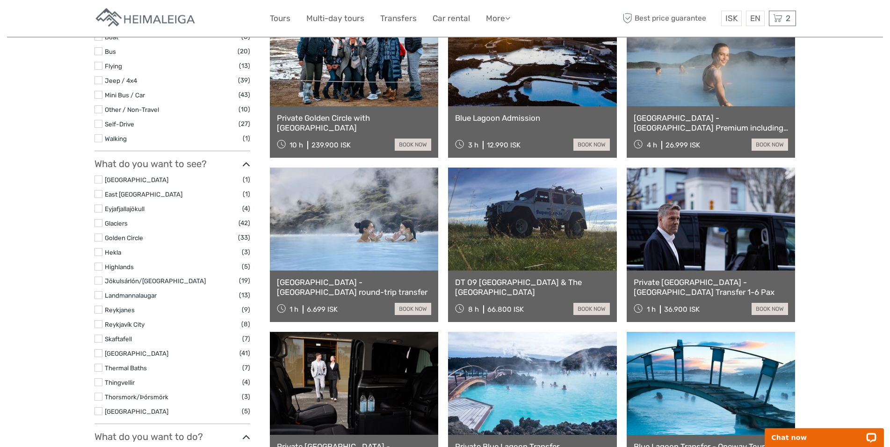
scroll to position [148, 0]
